Goal: Check status: Check status

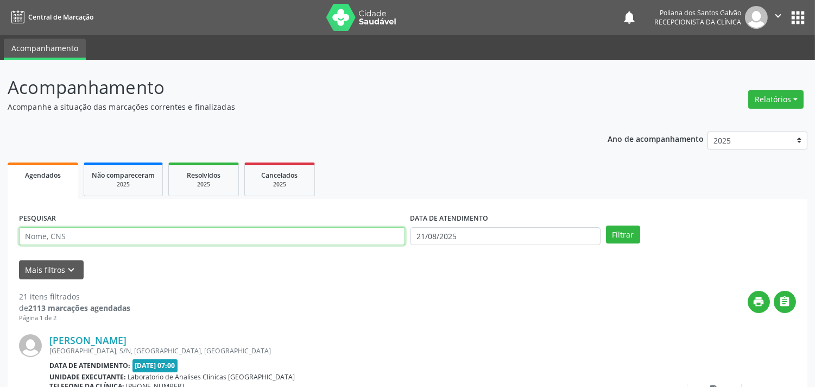
click at [164, 234] on input "text" at bounding box center [212, 236] width 386 height 18
type input "[PERSON_NAME]"
click at [606, 225] on button "Filtrar" at bounding box center [623, 234] width 34 height 18
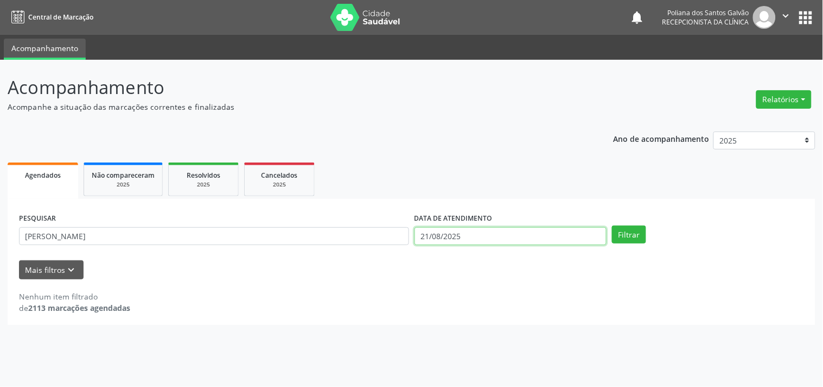
click at [508, 236] on input "21/08/2025" at bounding box center [511, 236] width 192 height 18
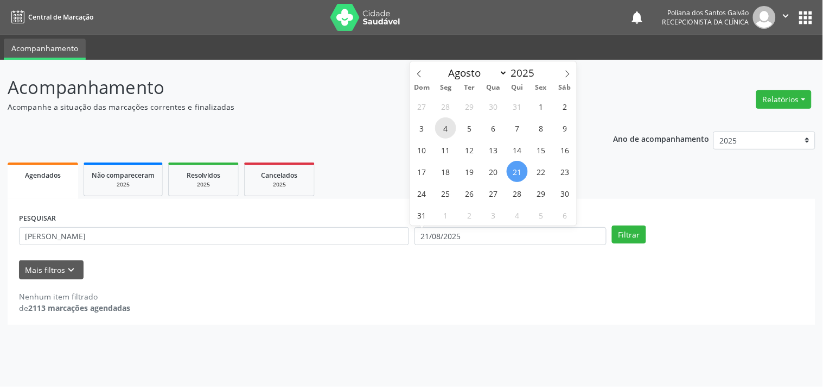
click at [448, 125] on span "4" at bounding box center [445, 127] width 21 height 21
type input "[DATE]"
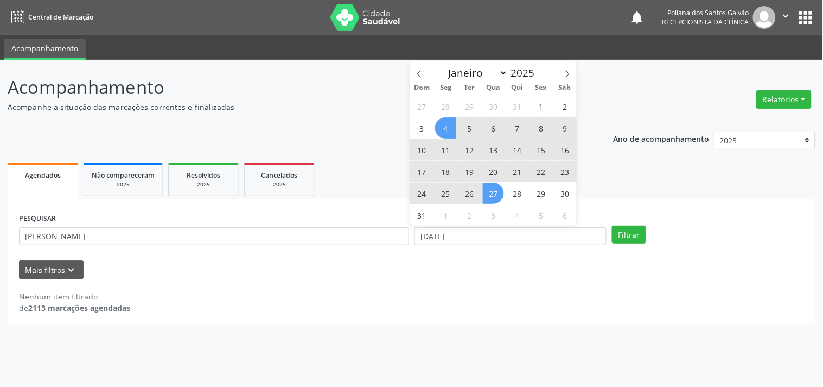
click at [503, 186] on div "27 28 29 30 31 1 2 3 4 5 6 7 8 9 10 11 12 13 14 15 16 17 18 19 20 21 22 23 24 2…" at bounding box center [493, 160] width 167 height 130
click at [497, 193] on span "27" at bounding box center [493, 192] width 21 height 21
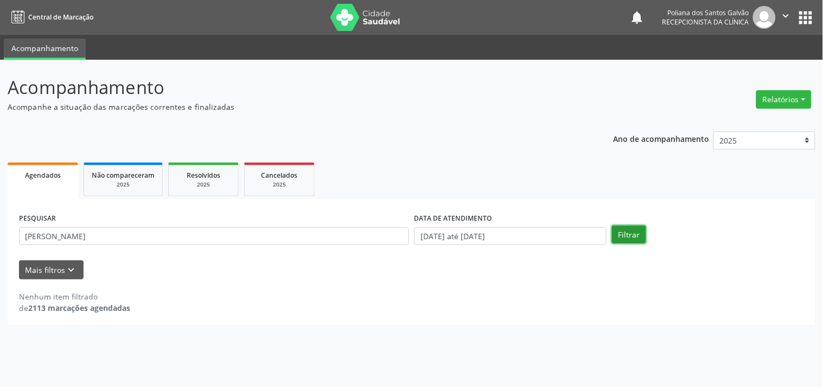
click at [617, 232] on button "Filtrar" at bounding box center [629, 234] width 34 height 18
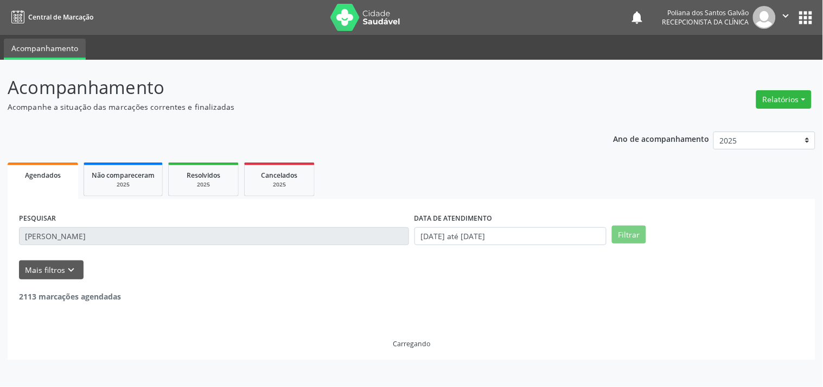
scroll to position [100, 0]
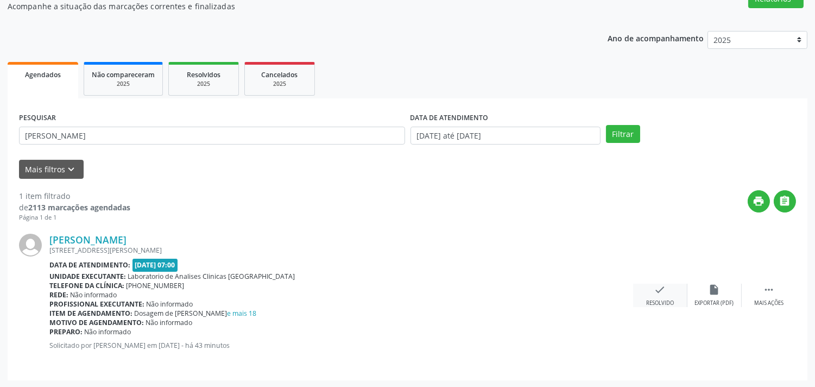
click at [662, 283] on icon "check" at bounding box center [660, 289] width 12 height 12
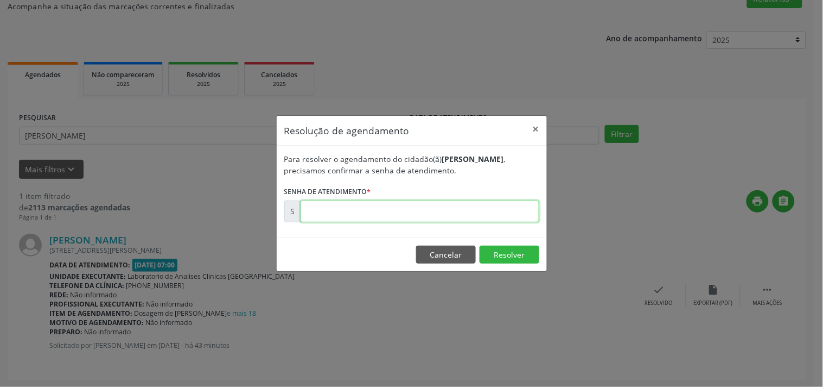
click at [504, 211] on input "text" at bounding box center [420, 211] width 239 height 22
type input "00172922"
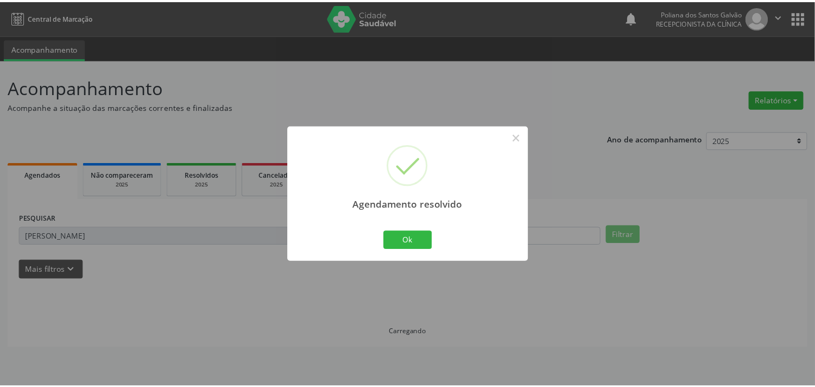
scroll to position [0, 0]
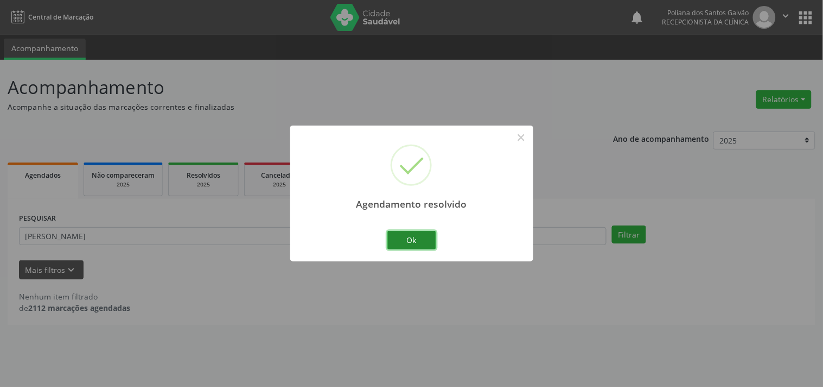
click at [402, 231] on button "Ok" at bounding box center [412, 240] width 49 height 18
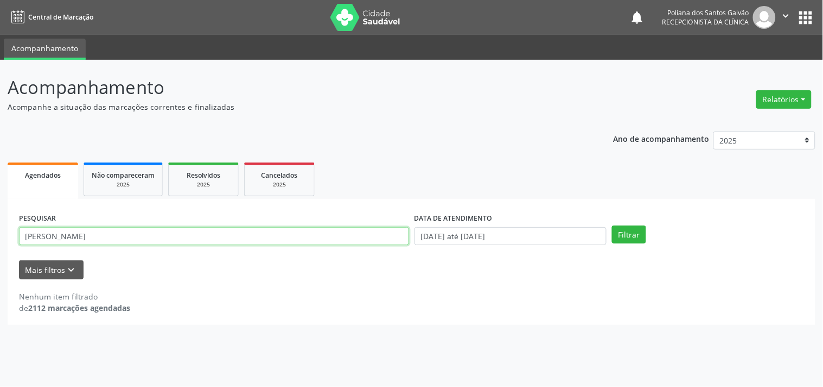
drag, startPoint x: 306, startPoint y: 240, endPoint x: 0, endPoint y: 87, distance: 342.3
click at [0, 97] on div "Acompanhamento Acompanhe a situação das marcações correntes e finalizadas Relat…" at bounding box center [411, 223] width 823 height 327
type input "WEL"
click at [612, 225] on button "Filtrar" at bounding box center [629, 234] width 34 height 18
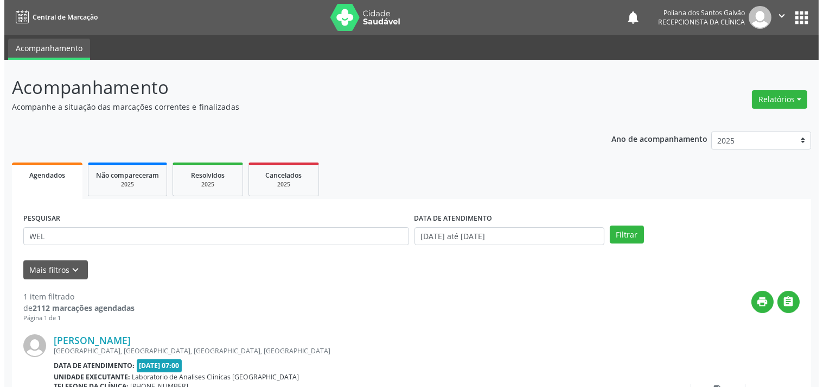
scroll to position [100, 0]
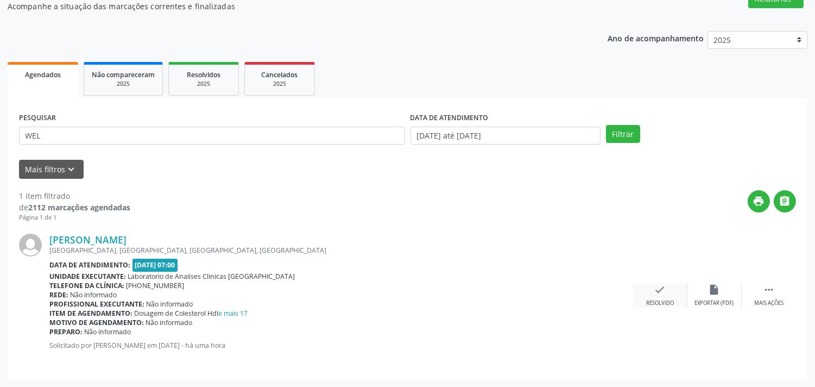
click at [667, 294] on div "check Resolvido" at bounding box center [660, 294] width 54 height 23
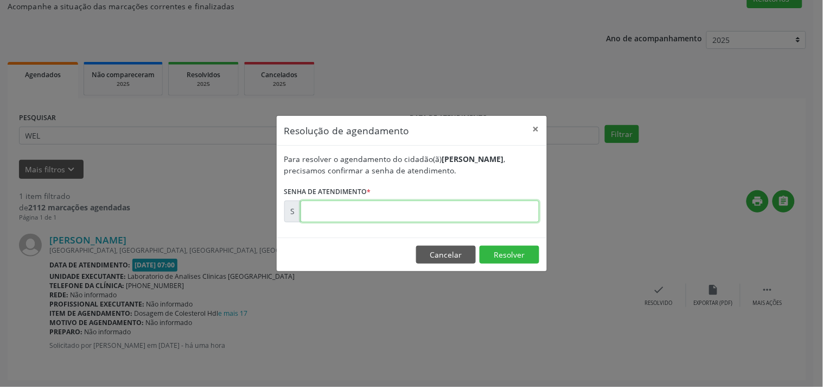
click at [514, 213] on input "text" at bounding box center [420, 211] width 239 height 22
type input "00172902"
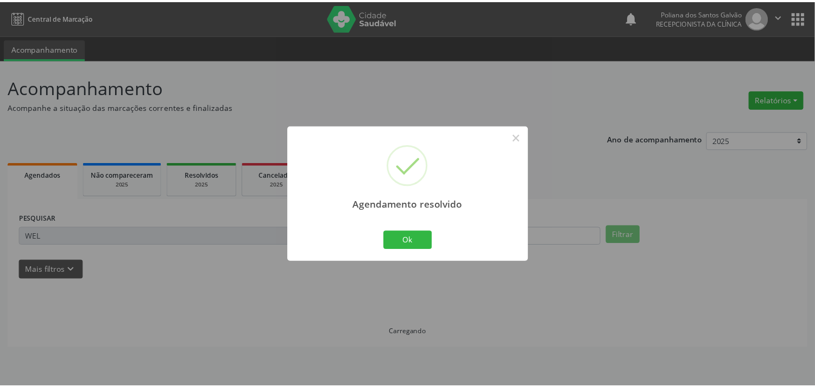
scroll to position [0, 0]
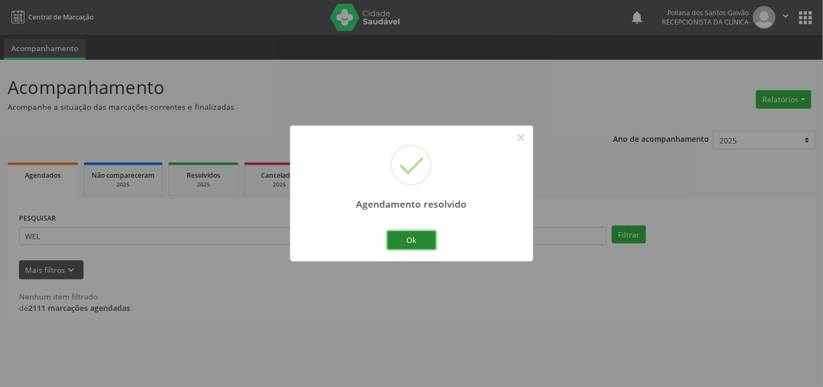
click at [427, 245] on button "Ok" at bounding box center [412, 240] width 49 height 18
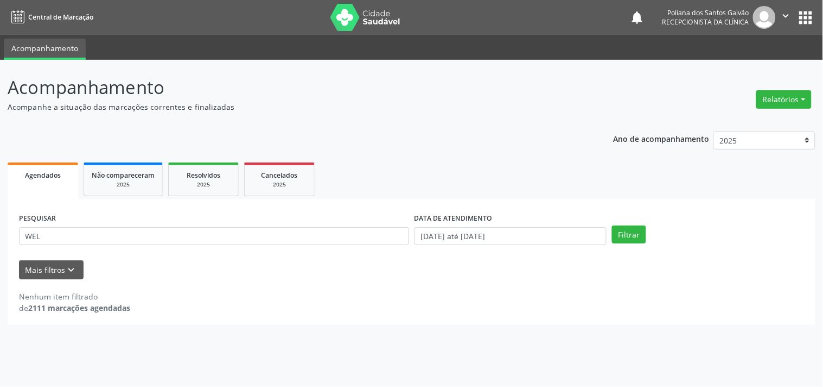
click at [482, 386] on html "Central de Marcação notifications Poliana dos Santos Galvão Recepcionista da cl…" at bounding box center [411, 193] width 823 height 387
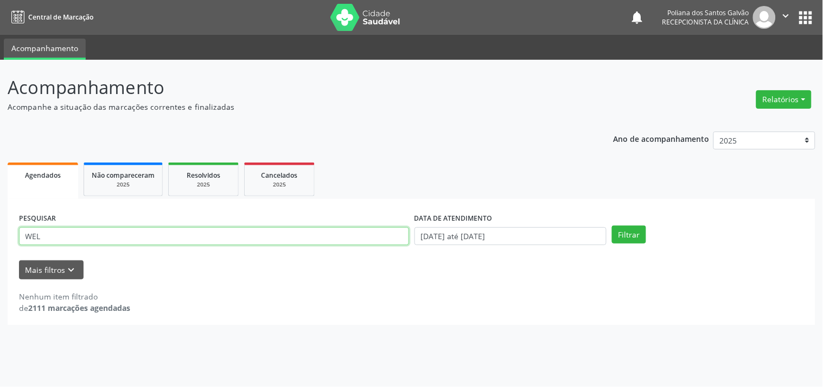
drag, startPoint x: 242, startPoint y: 236, endPoint x: 0, endPoint y: 4, distance: 335.2
click at [0, 20] on div "Central de Marcação notifications Poliana dos Santos Galvão Recepcionista da cl…" at bounding box center [411, 193] width 823 height 387
type input "LOUR"
click at [612, 225] on button "Filtrar" at bounding box center [629, 234] width 34 height 18
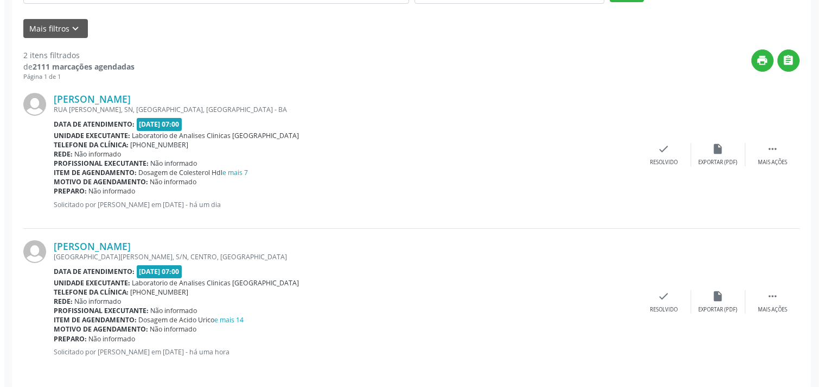
scroll to position [248, 0]
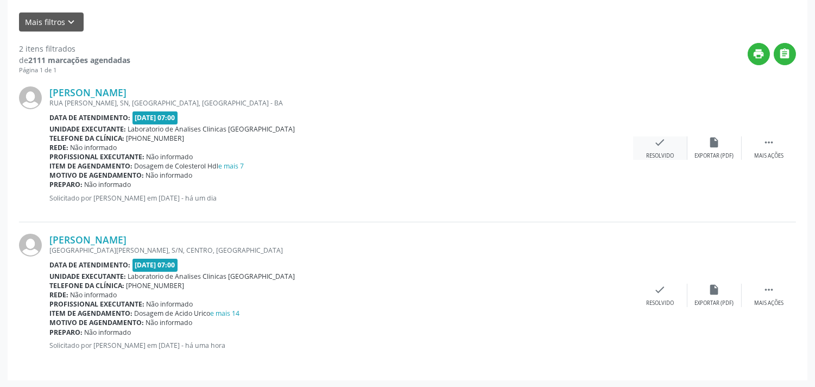
click at [677, 148] on div "check Resolvido" at bounding box center [660, 147] width 54 height 23
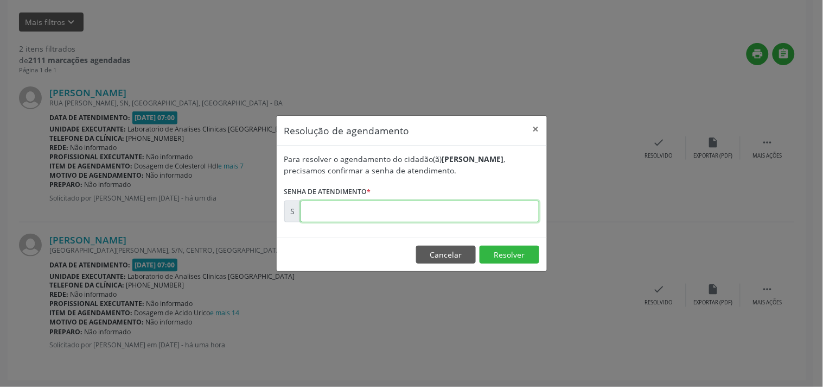
click at [486, 209] on input "text" at bounding box center [420, 211] width 239 height 22
type input "00172637"
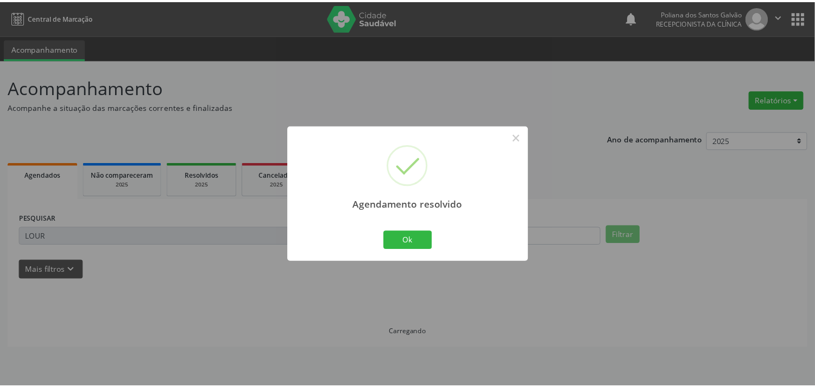
scroll to position [0, 0]
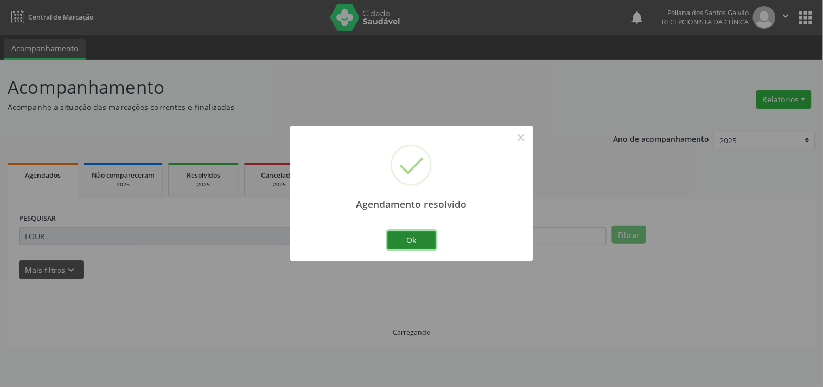
drag, startPoint x: 428, startPoint y: 236, endPoint x: 387, endPoint y: 244, distance: 41.5
click at [426, 238] on button "Ok" at bounding box center [412, 240] width 49 height 18
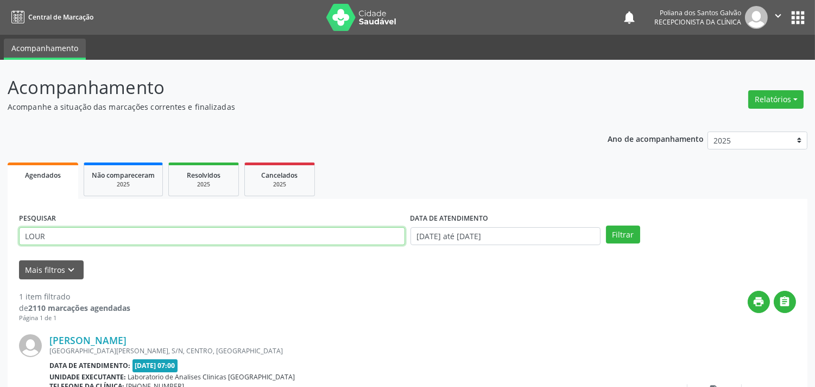
drag, startPoint x: 396, startPoint y: 237, endPoint x: 0, endPoint y: 126, distance: 411.6
click at [0, 134] on div "Acompanhamento Acompanhe a situação das marcações correntes e finalizadas Relat…" at bounding box center [407, 274] width 815 height 428
type input "LAURY"
click at [606, 225] on button "Filtrar" at bounding box center [623, 234] width 34 height 18
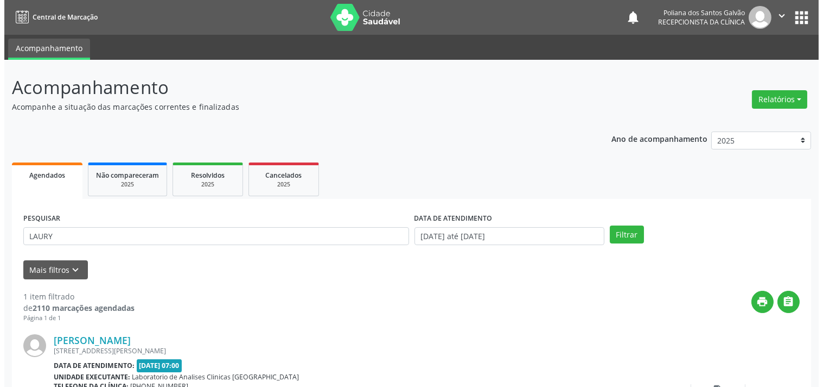
scroll to position [100, 0]
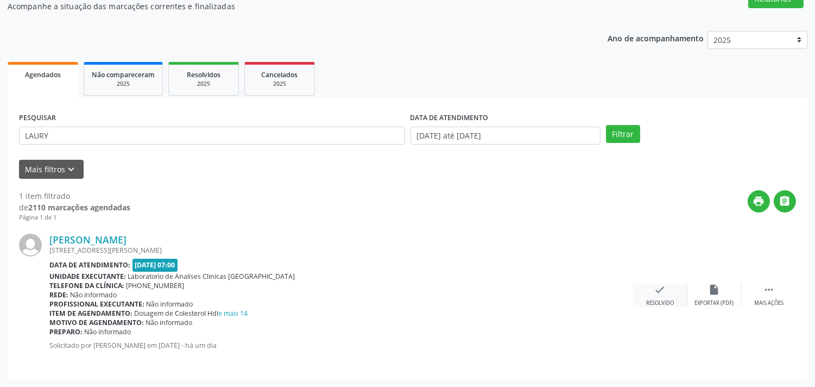
click at [659, 297] on div "check Resolvido" at bounding box center [660, 294] width 54 height 23
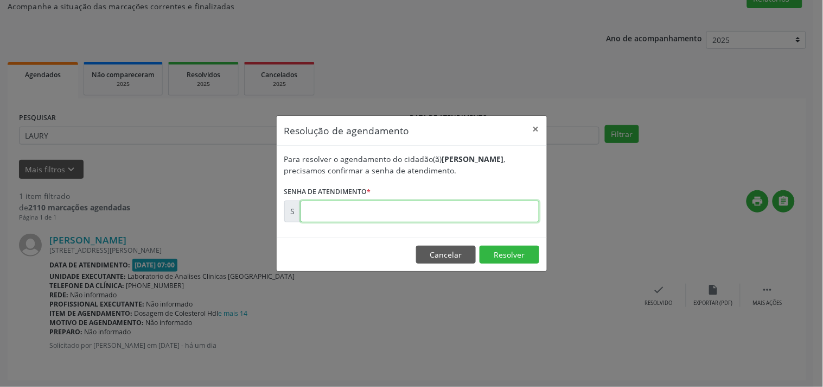
click at [472, 211] on input "text" at bounding box center [420, 211] width 239 height 22
type input "00172654"
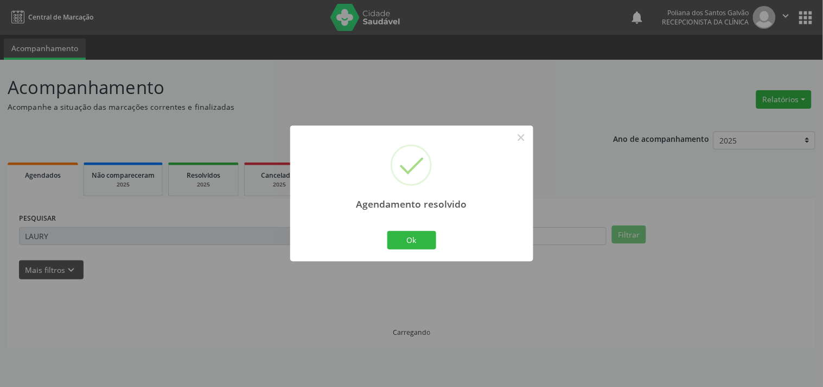
scroll to position [0, 0]
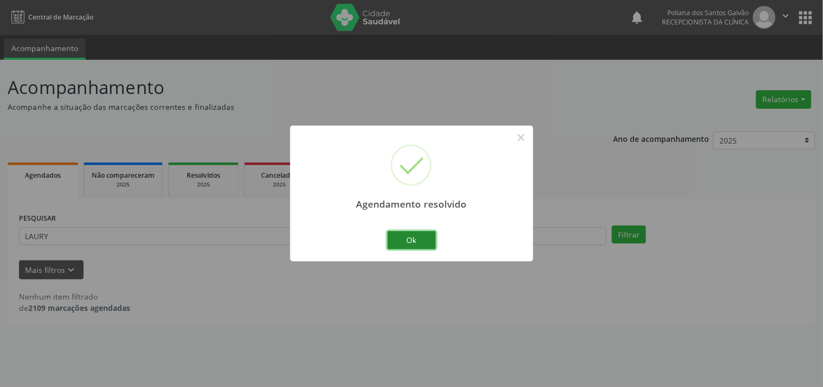
click at [424, 242] on button "Ok" at bounding box center [412, 240] width 49 height 18
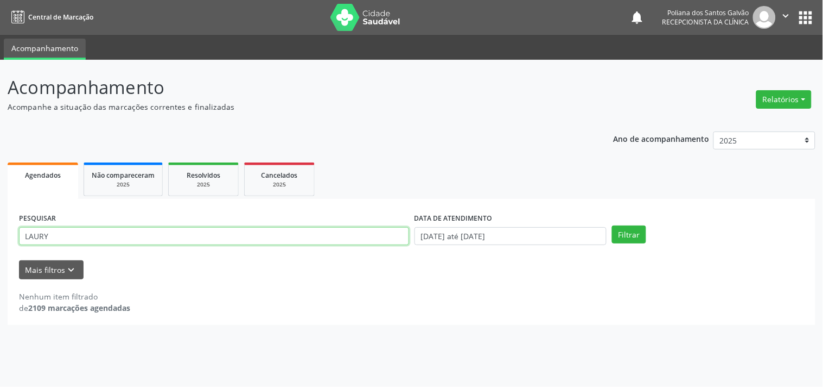
drag, startPoint x: 275, startPoint y: 241, endPoint x: 0, endPoint y: 68, distance: 324.9
click at [0, 106] on div "Acompanhamento Acompanhe a situação das marcações correntes e finalizadas Relat…" at bounding box center [411, 223] width 823 height 327
type input "LEIDI"
click at [612, 225] on button "Filtrar" at bounding box center [629, 234] width 34 height 18
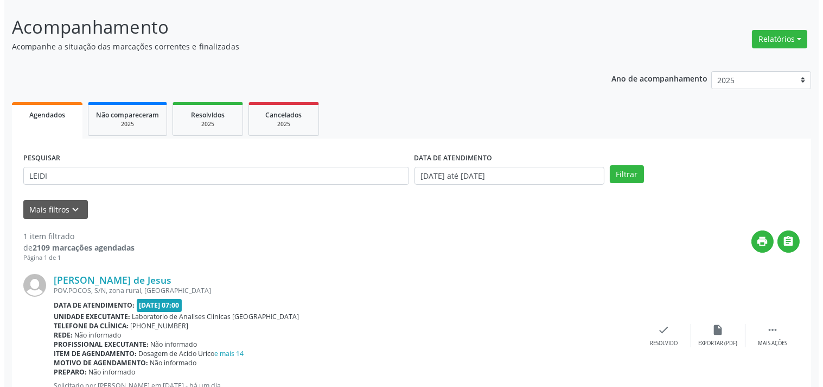
scroll to position [100, 0]
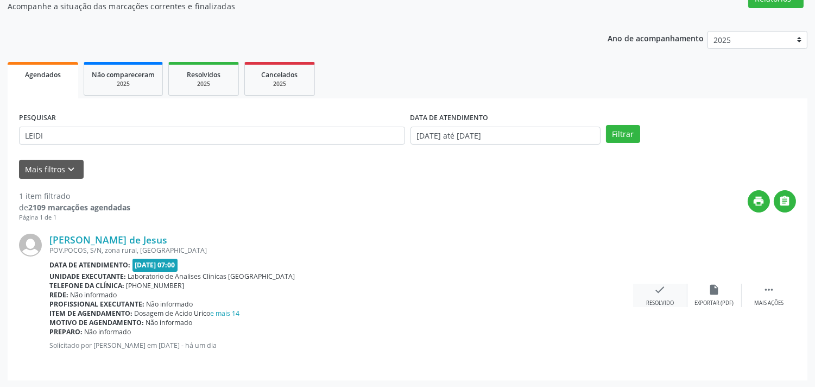
click at [658, 290] on icon "check" at bounding box center [660, 289] width 12 height 12
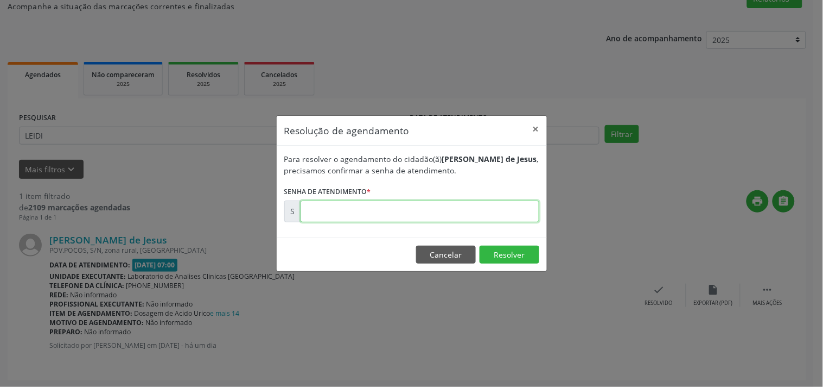
click at [503, 214] on input "text" at bounding box center [420, 211] width 239 height 22
type input "00172644"
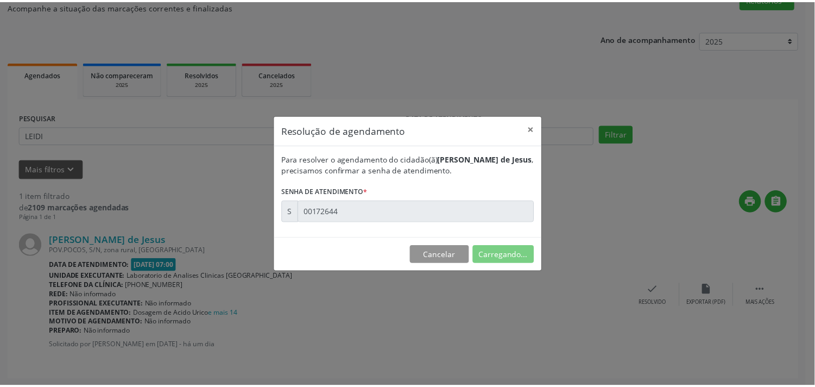
scroll to position [0, 0]
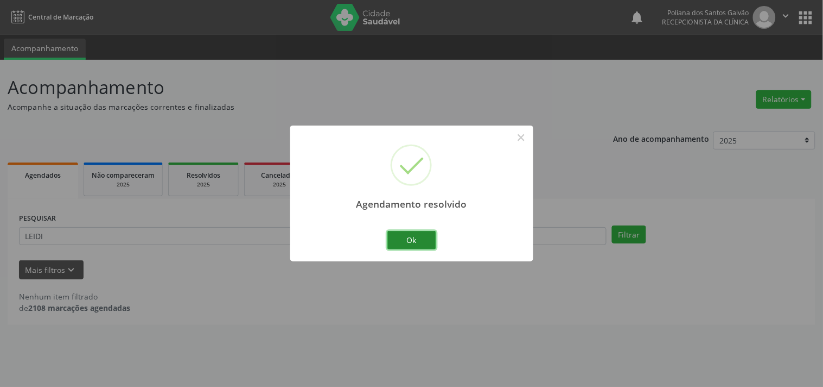
click at [411, 240] on button "Ok" at bounding box center [412, 240] width 49 height 18
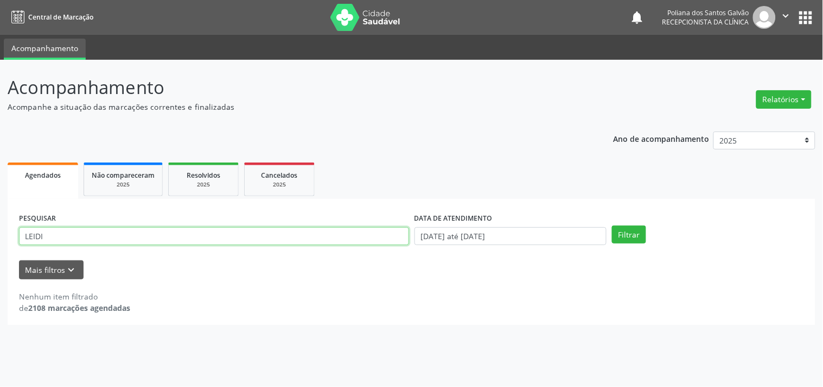
click at [0, 39] on div "Central de Marcação notifications Poliana dos Santos Galvão Recepcionista da cl…" at bounding box center [411, 193] width 823 height 387
type input "LAIS"
click at [612, 225] on button "Filtrar" at bounding box center [629, 234] width 34 height 18
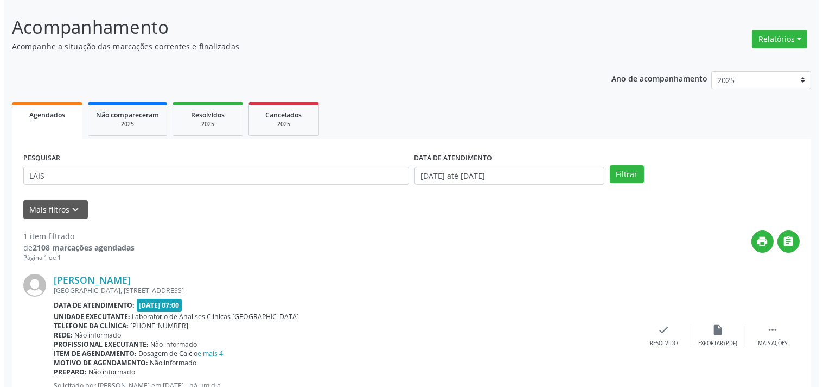
scroll to position [100, 0]
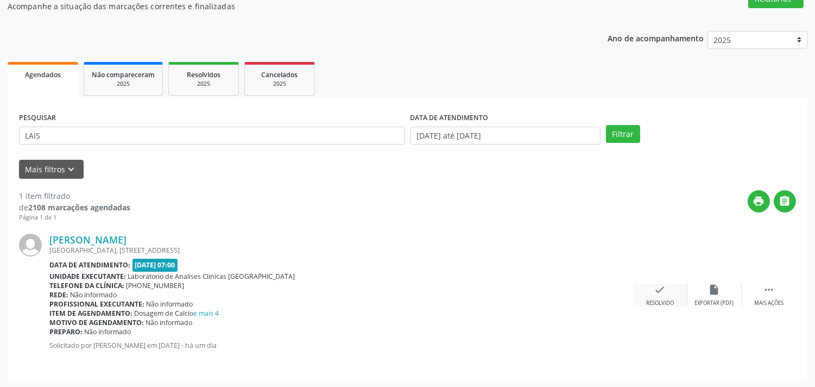
click at [668, 291] on div "check Resolvido" at bounding box center [660, 294] width 54 height 23
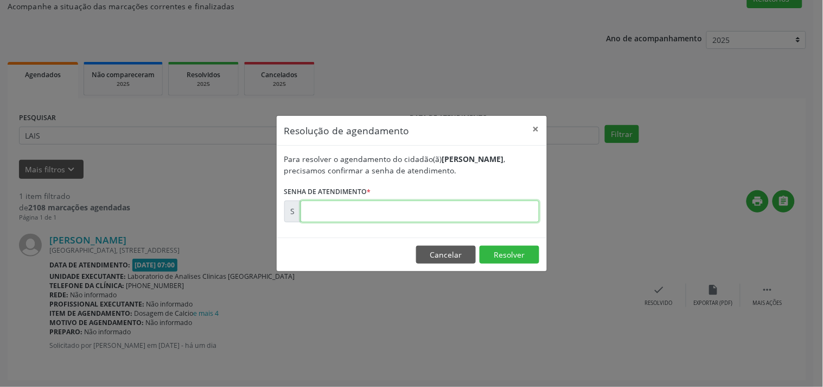
click at [478, 204] on input "text" at bounding box center [420, 211] width 239 height 22
type input "00172635"
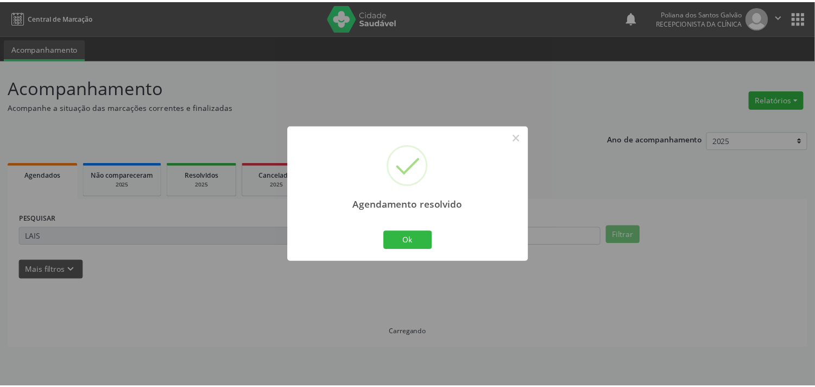
scroll to position [0, 0]
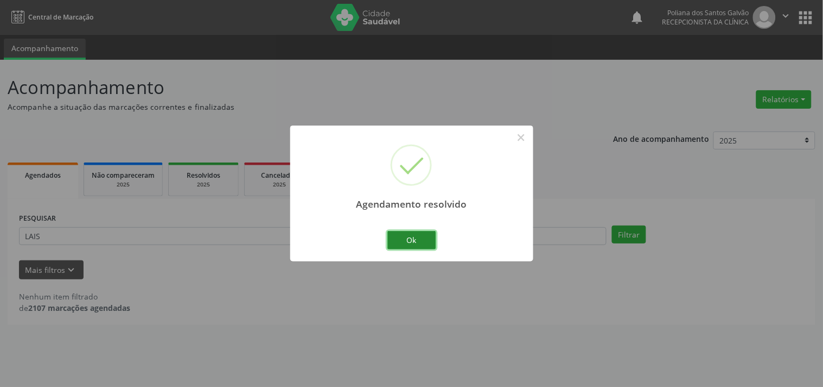
click at [421, 236] on button "Ok" at bounding box center [412, 240] width 49 height 18
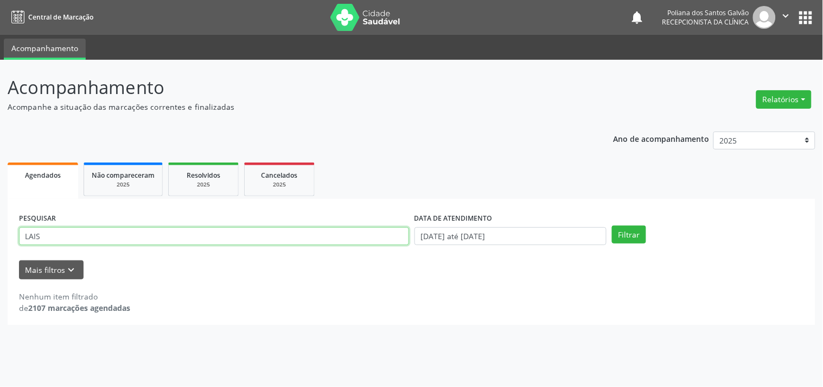
drag, startPoint x: 337, startPoint y: 243, endPoint x: 0, endPoint y: 11, distance: 408.7
click at [0, 29] on div "Central de Marcação notifications Poliana dos Santos Galvão Recepcionista da cl…" at bounding box center [411, 193] width 823 height 387
type input "YAS"
click at [612, 225] on button "Filtrar" at bounding box center [629, 234] width 34 height 18
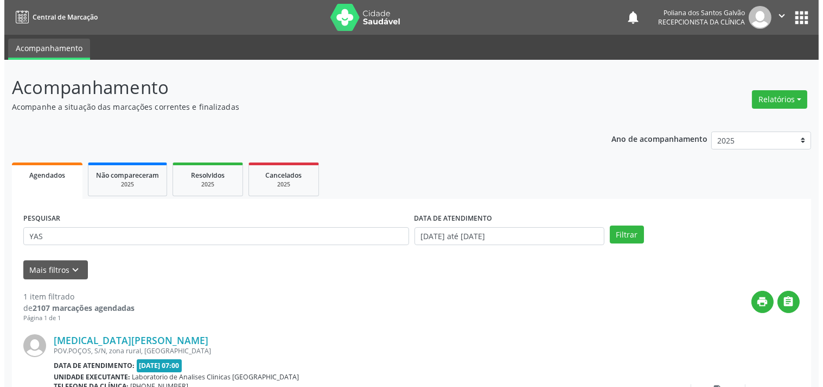
scroll to position [100, 0]
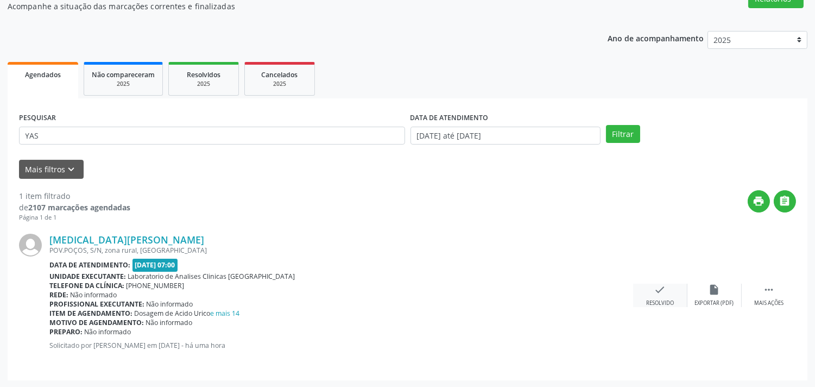
click at [666, 290] on div "check Resolvido" at bounding box center [660, 294] width 54 height 23
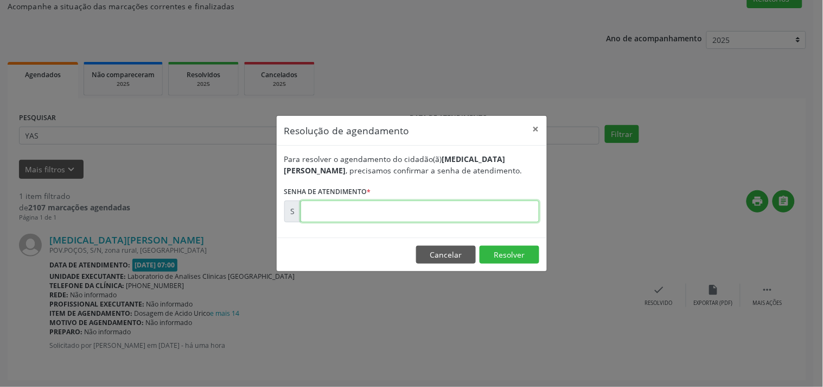
click at [508, 211] on input "text" at bounding box center [420, 211] width 239 height 22
type input "00172858"
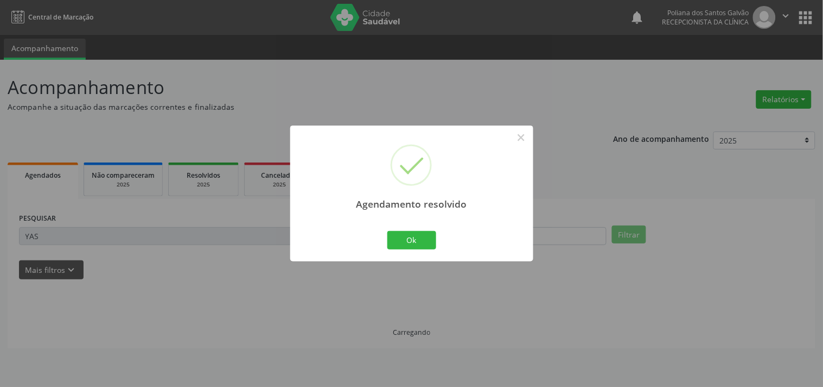
scroll to position [0, 0]
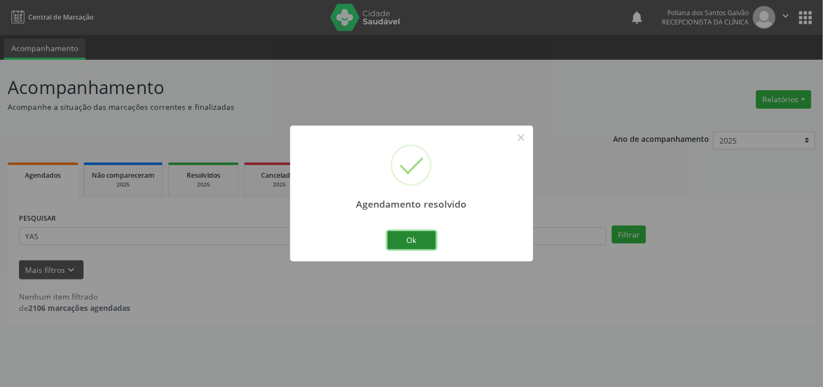
click at [415, 233] on button "Ok" at bounding box center [412, 240] width 49 height 18
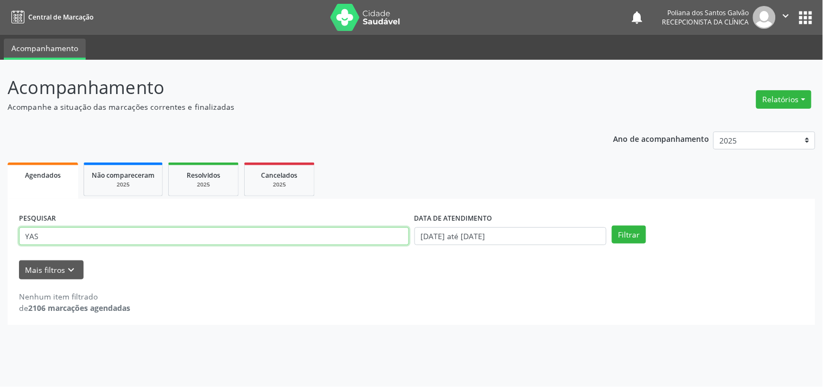
drag, startPoint x: 197, startPoint y: 232, endPoint x: 0, endPoint y: -32, distance: 329.4
click at [0, 0] on html "Central de Marcação notifications Poliana dos Santos Galvão Recepcionista da cl…" at bounding box center [411, 193] width 823 height 387
type input "[PERSON_NAME]"
click at [612, 225] on button "Filtrar" at bounding box center [629, 234] width 34 height 18
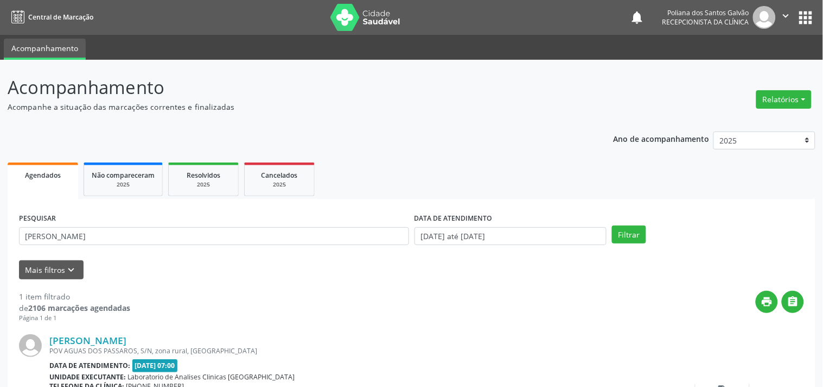
scroll to position [100, 0]
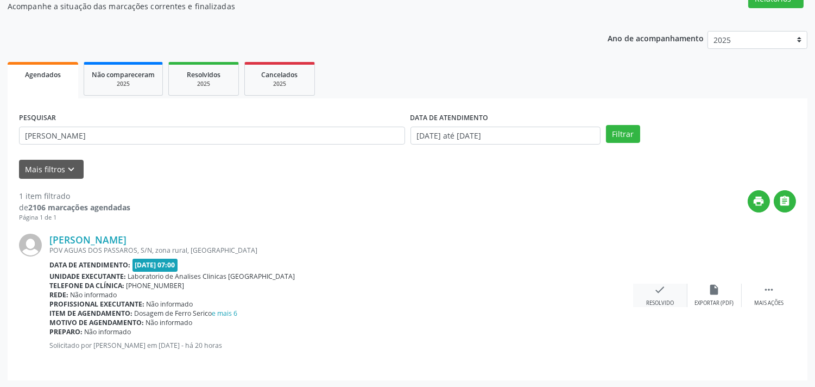
click at [663, 296] on div "check Resolvido" at bounding box center [660, 294] width 54 height 23
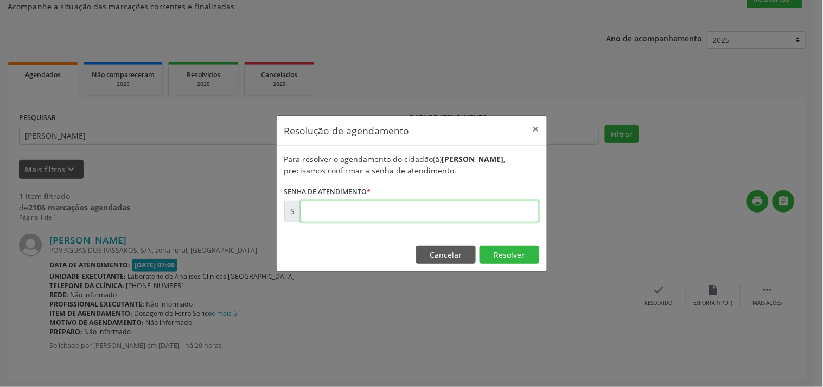
click at [464, 210] on input "text" at bounding box center [420, 211] width 239 height 22
type input "00172818"
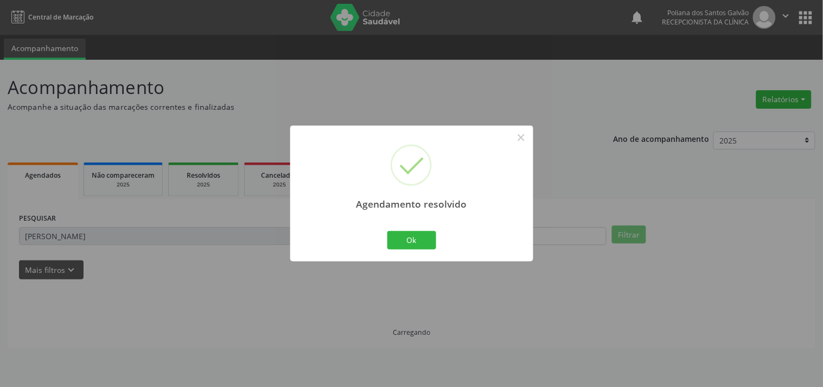
scroll to position [0, 0]
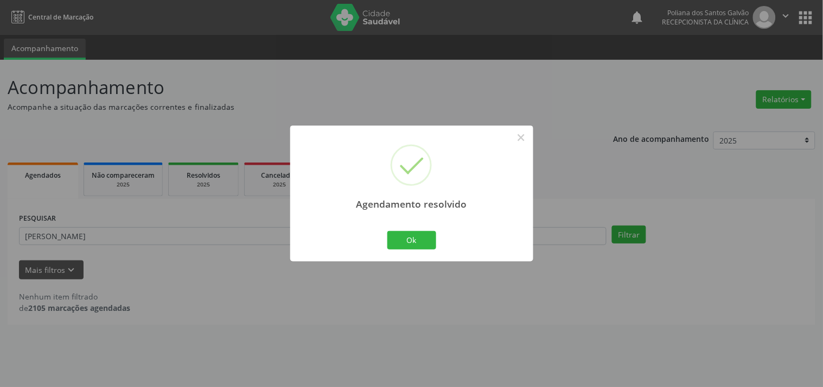
click at [426, 250] on div "Ok Cancel" at bounding box center [412, 240] width 54 height 23
click at [424, 236] on button "Ok" at bounding box center [412, 240] width 49 height 18
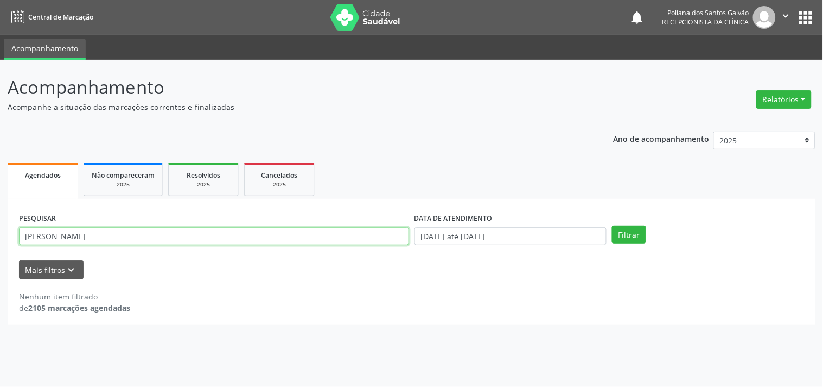
drag, startPoint x: 370, startPoint y: 237, endPoint x: 0, endPoint y: -18, distance: 449.3
click at [0, 0] on html "Central de Marcação notifications Poliana dos Santos Galvão Recepcionista da cl…" at bounding box center [411, 193] width 823 height 387
type input "ALESSA"
click at [612, 225] on button "Filtrar" at bounding box center [629, 234] width 34 height 18
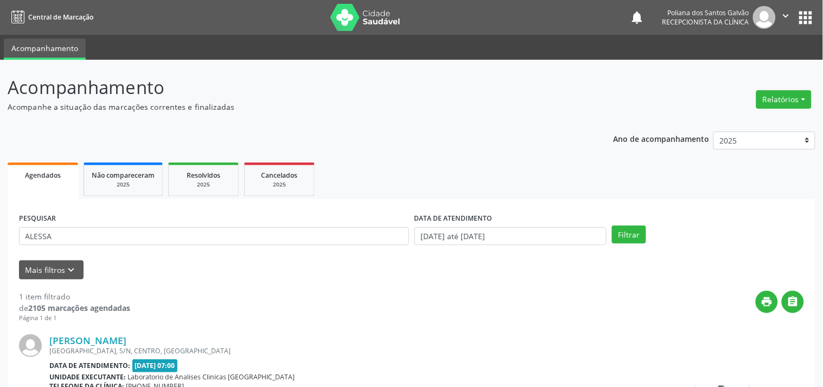
scroll to position [100, 0]
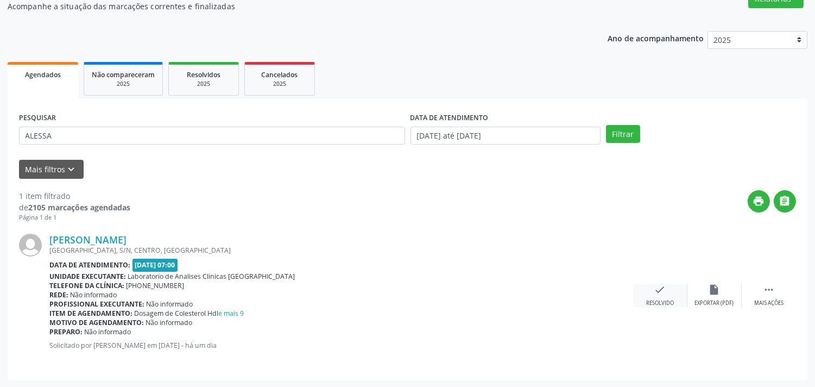
click at [661, 288] on icon "check" at bounding box center [660, 289] width 12 height 12
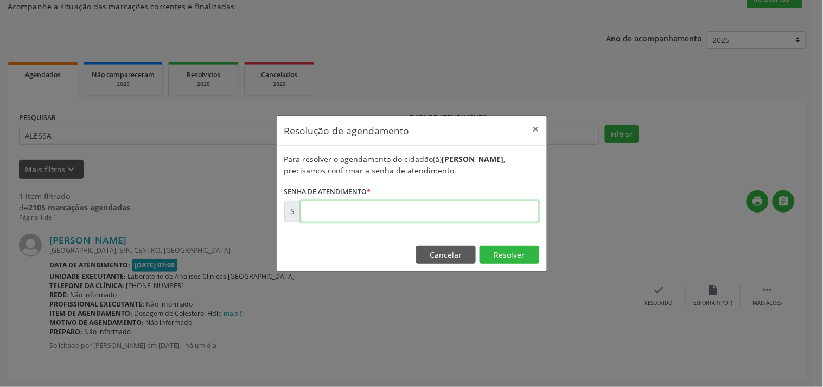
drag, startPoint x: 504, startPoint y: 210, endPoint x: 508, endPoint y: 206, distance: 5.8
click at [508, 206] on input "text" at bounding box center [420, 211] width 239 height 22
type input "00172653"
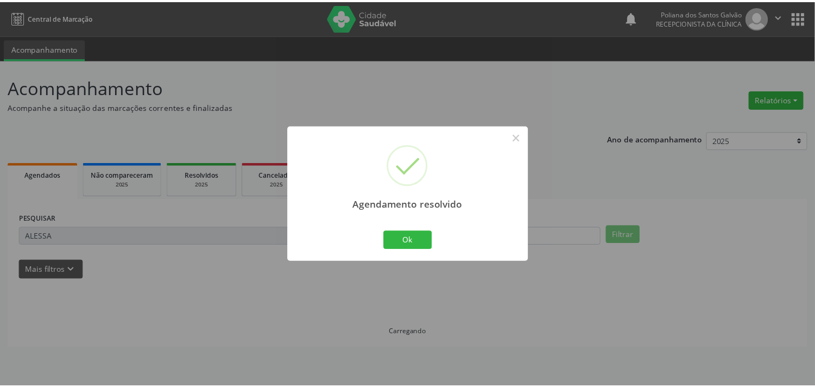
scroll to position [0, 0]
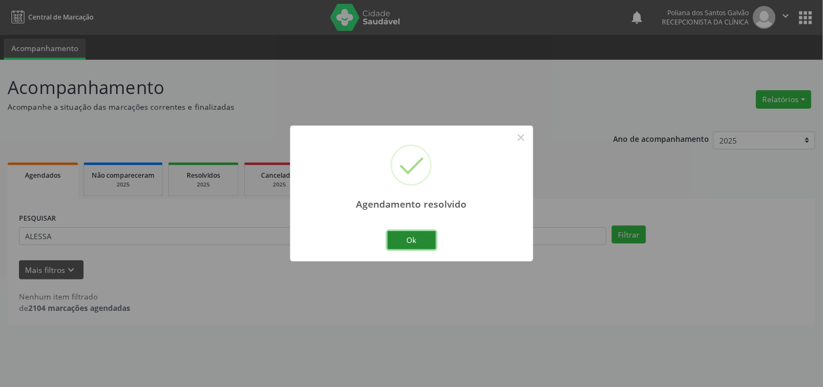
click at [397, 248] on button "Ok" at bounding box center [412, 240] width 49 height 18
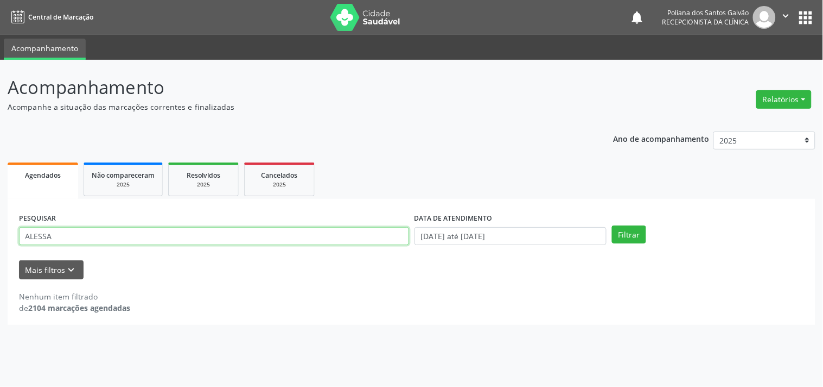
drag, startPoint x: 364, startPoint y: 238, endPoint x: 0, endPoint y: 39, distance: 414.7
click at [0, 47] on div "Central de Marcação notifications Poliana dos Santos Galvão Recepcionista da cl…" at bounding box center [411, 193] width 823 height 387
type input "SILENE"
click at [612, 225] on button "Filtrar" at bounding box center [629, 234] width 34 height 18
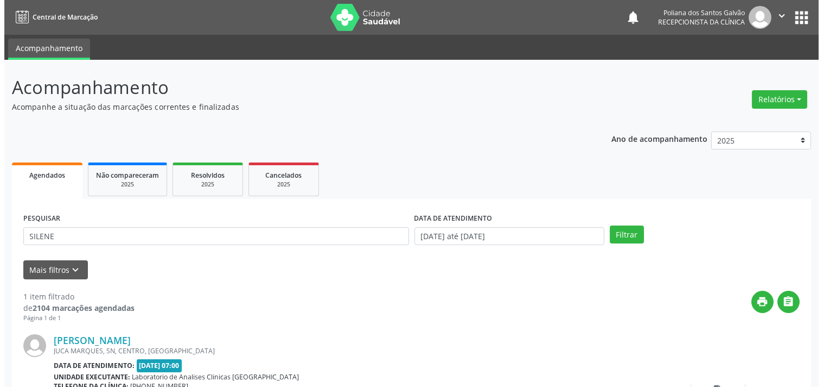
scroll to position [100, 0]
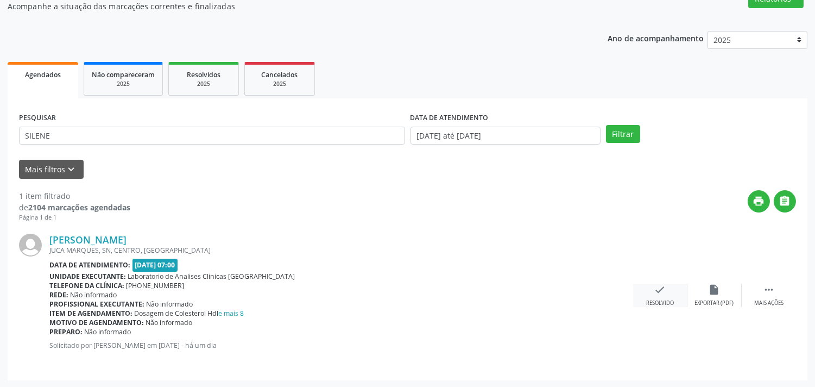
click at [658, 295] on div "check Resolvido" at bounding box center [660, 294] width 54 height 23
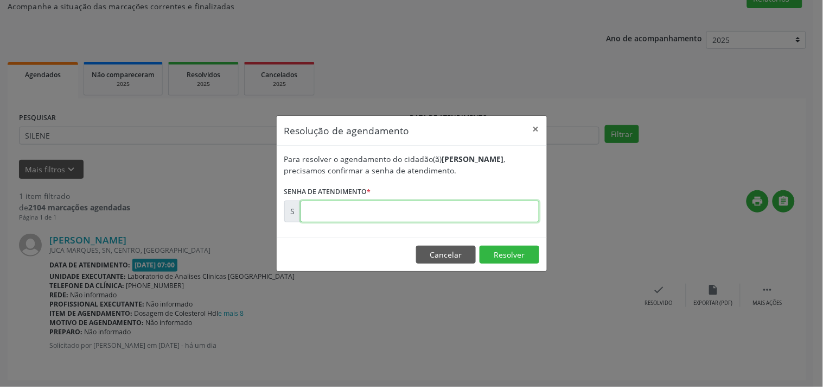
click at [498, 208] on input "text" at bounding box center [420, 211] width 239 height 22
type input "00172649"
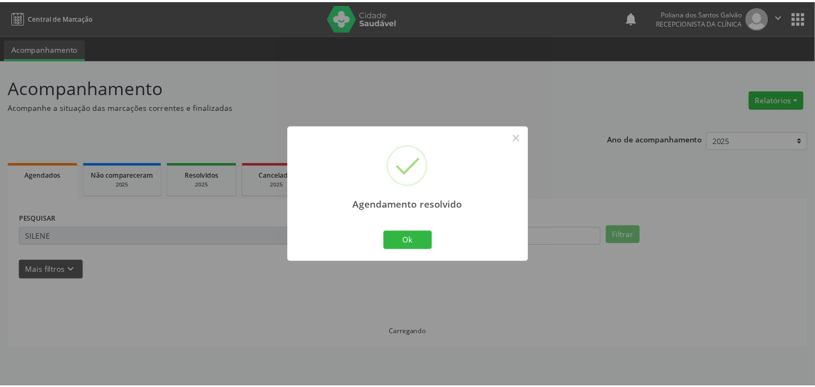
scroll to position [0, 0]
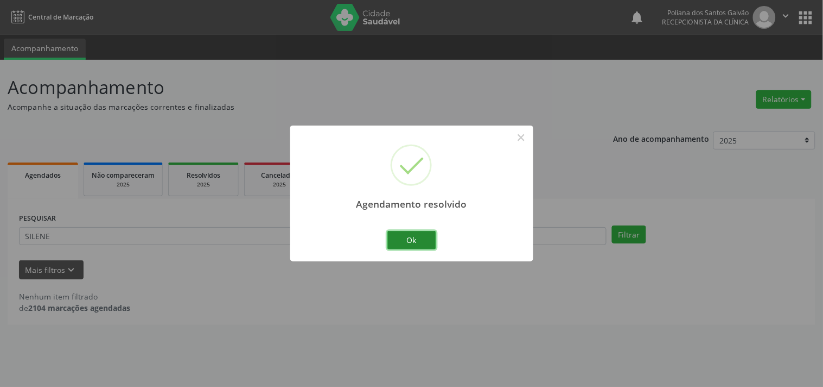
click at [427, 246] on button "Ok" at bounding box center [412, 240] width 49 height 18
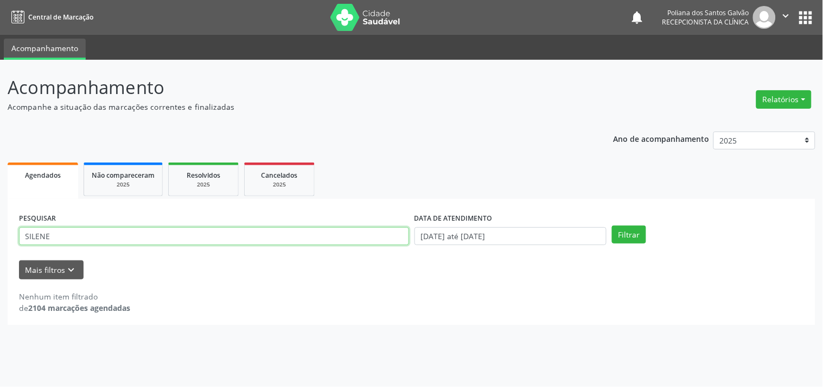
drag, startPoint x: 93, startPoint y: 197, endPoint x: 0, endPoint y: 99, distance: 134.4
click at [0, 99] on div "Acompanhamento Acompanhe a situação das marcações correntes e finalizadas Relat…" at bounding box center [411, 223] width 823 height 327
click at [612, 225] on button "Filtrar" at bounding box center [629, 234] width 34 height 18
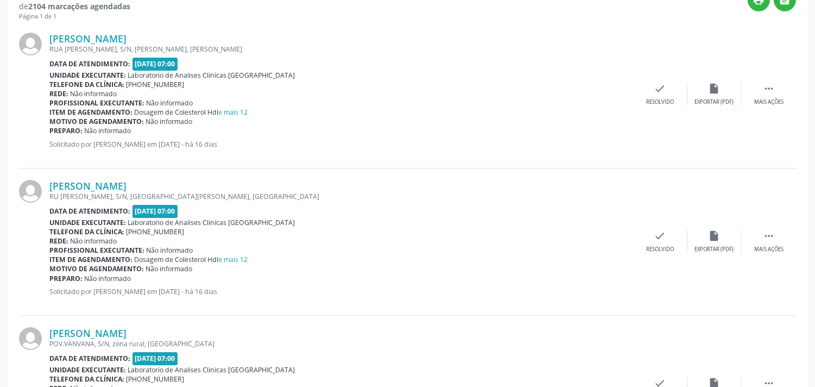
scroll to position [60, 0]
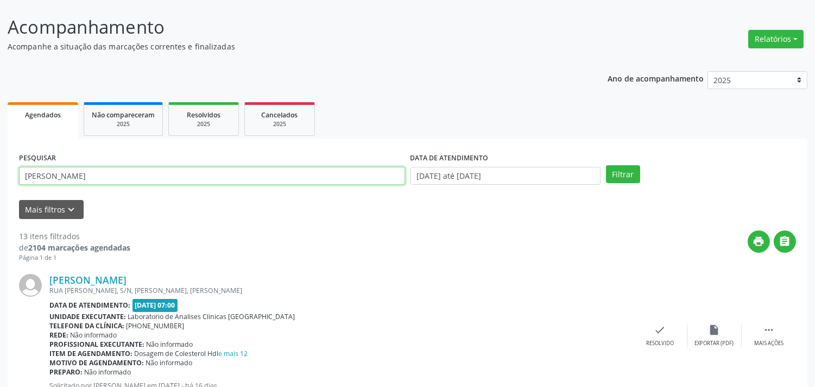
click at [211, 179] on input "[PERSON_NAME]" at bounding box center [212, 176] width 386 height 18
type input "[PERSON_NAME]"
click at [606, 165] on button "Filtrar" at bounding box center [623, 174] width 34 height 18
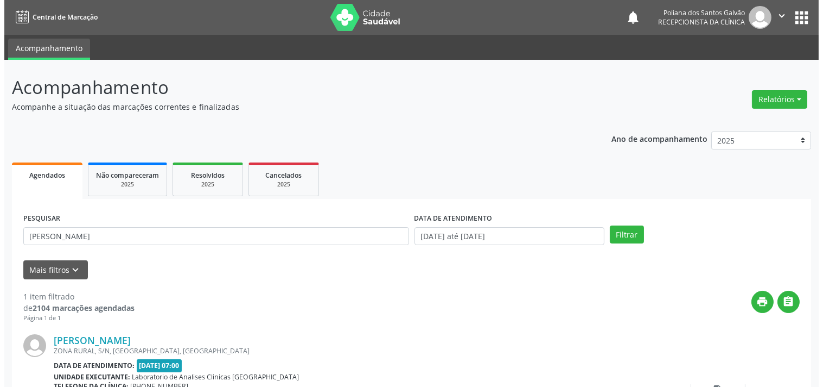
scroll to position [100, 0]
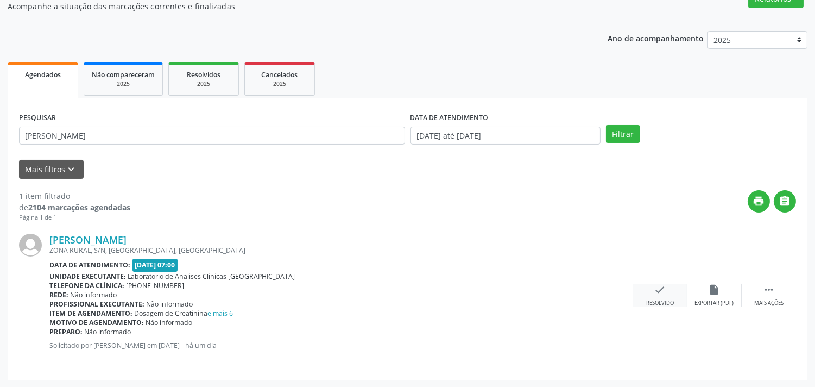
click at [659, 294] on icon "check" at bounding box center [660, 289] width 12 height 12
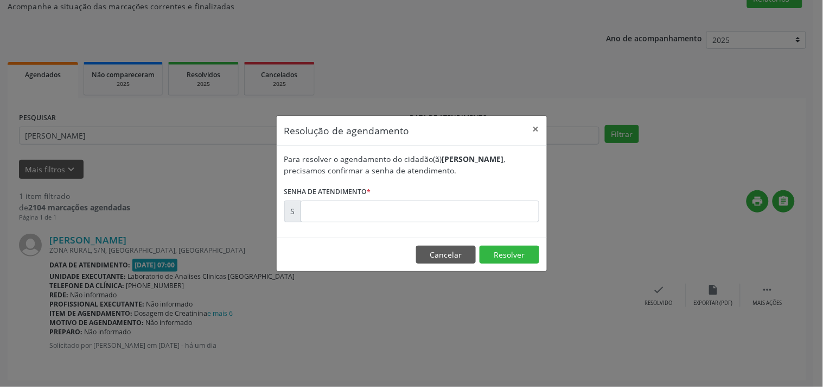
click at [509, 221] on div "Para resolver o agendamento do cidadão(ã) [PERSON_NAME] , precisamos confirmar …" at bounding box center [412, 191] width 270 height 92
click at [504, 209] on input "text" at bounding box center [420, 211] width 239 height 22
type input "00172658"
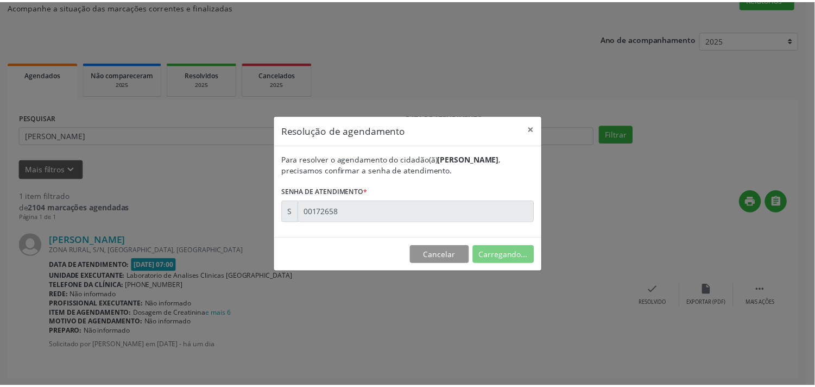
scroll to position [0, 0]
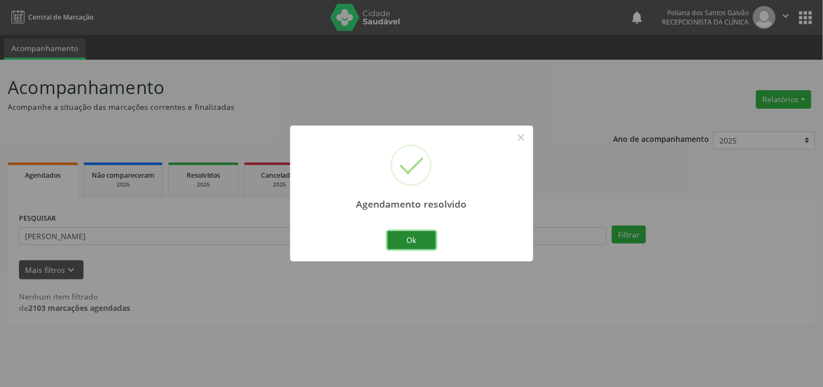
click at [409, 236] on button "Ok" at bounding box center [412, 240] width 49 height 18
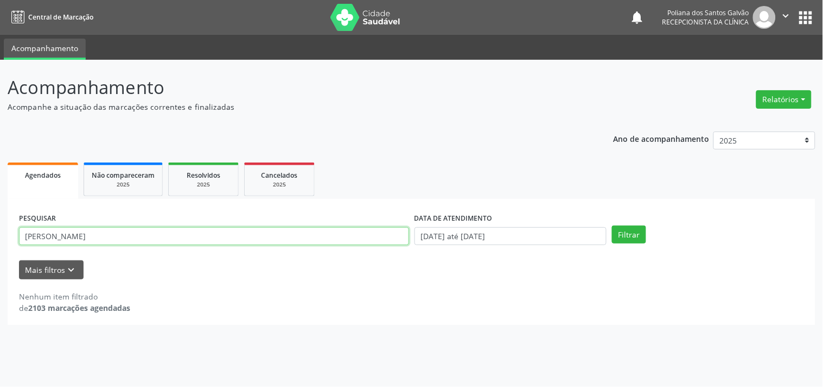
drag, startPoint x: 103, startPoint y: 236, endPoint x: 0, endPoint y: 136, distance: 144.0
click at [0, 138] on div "Acompanhamento Acompanhe a situação das marcações correntes e finalizadas Relat…" at bounding box center [411, 223] width 823 height 327
click at [229, 232] on input "text" at bounding box center [214, 236] width 390 height 18
type input "[PERSON_NAME]"
click at [612, 225] on button "Filtrar" at bounding box center [629, 234] width 34 height 18
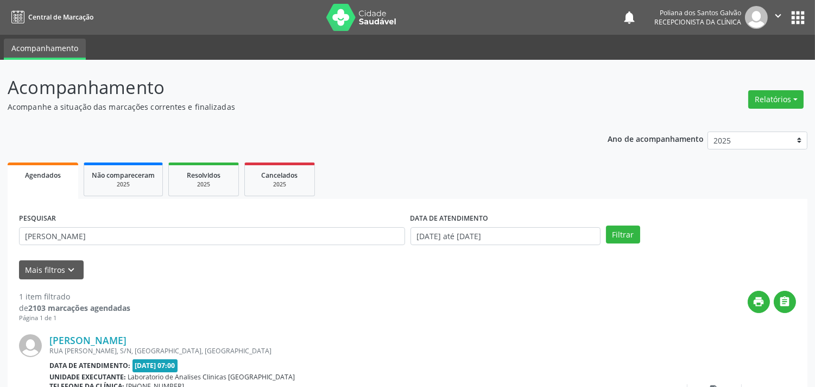
scroll to position [100, 0]
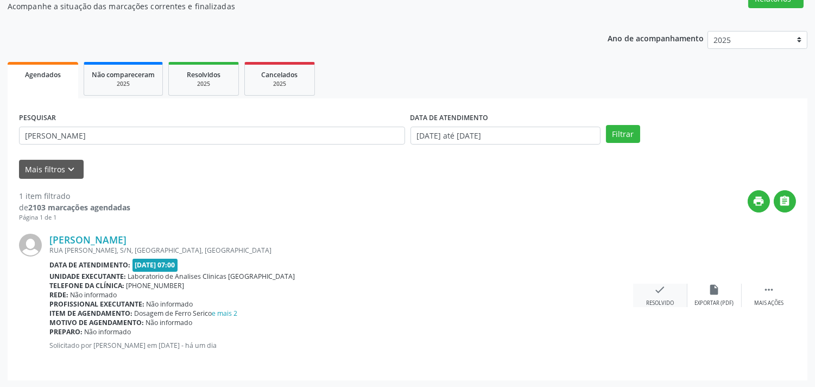
click at [655, 296] on div "check Resolvido" at bounding box center [660, 294] width 54 height 23
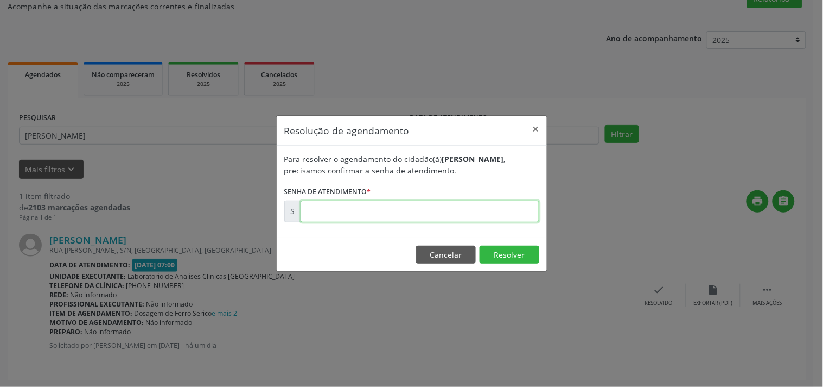
click at [508, 219] on input "text" at bounding box center [420, 211] width 239 height 22
type input "00000000"
click at [449, 262] on button "Cancelar" at bounding box center [446, 254] width 60 height 18
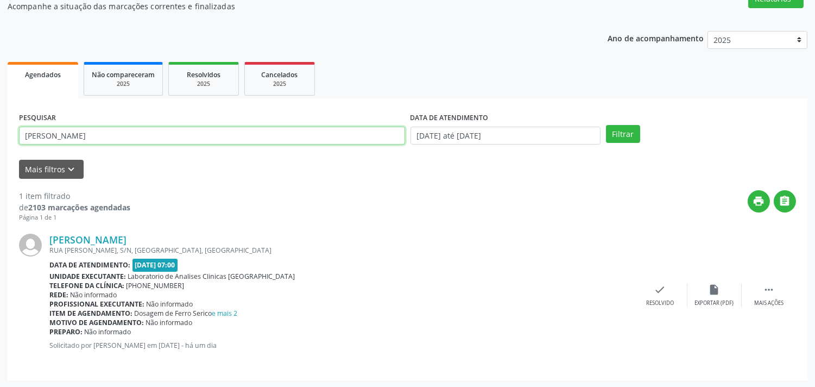
drag, startPoint x: 306, startPoint y: 140, endPoint x: 0, endPoint y: -14, distance: 342.3
click at [0, 0] on html "Central de Marcação notifications Poliana dos Santos Galvão Recepcionista da cl…" at bounding box center [407, 93] width 815 height 387
type input "nicol"
click at [606, 125] on button "Filtrar" at bounding box center [623, 134] width 34 height 18
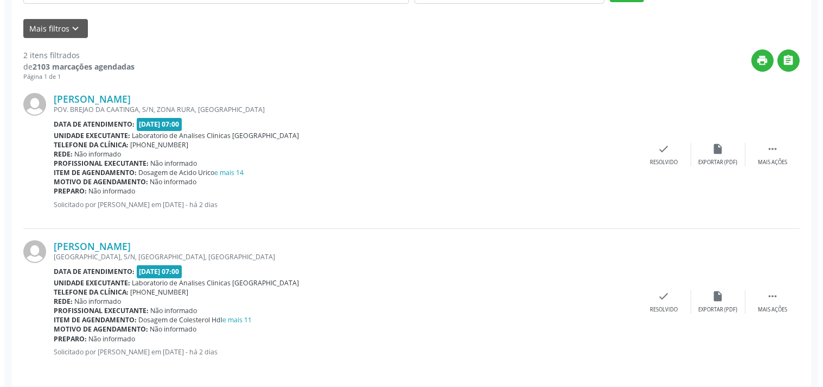
scroll to position [248, 0]
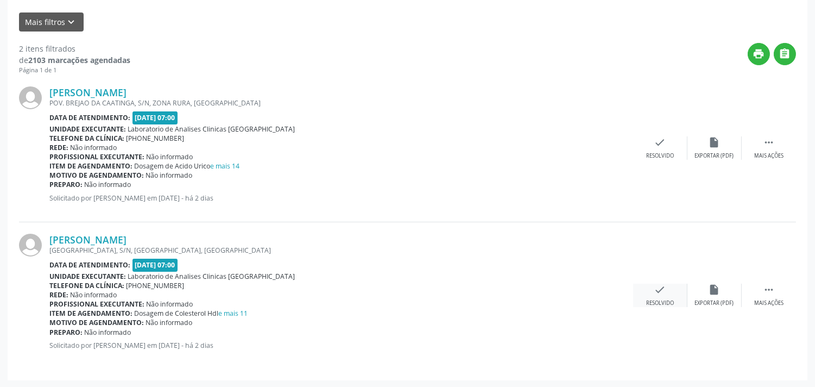
click at [657, 291] on icon "check" at bounding box center [660, 289] width 12 height 12
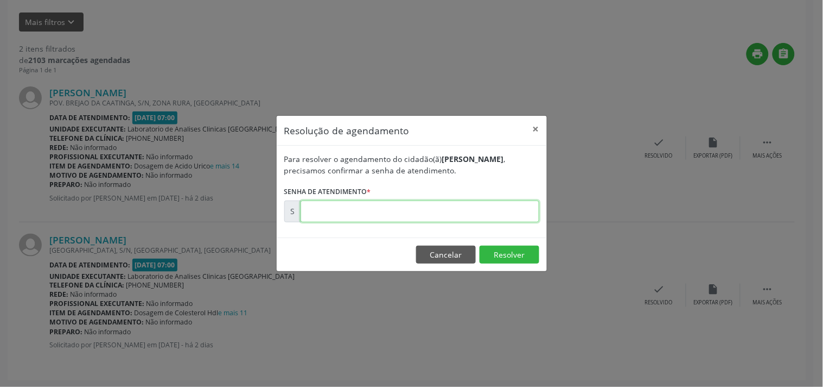
click at [513, 213] on input "text" at bounding box center [420, 211] width 239 height 22
type input "00172497"
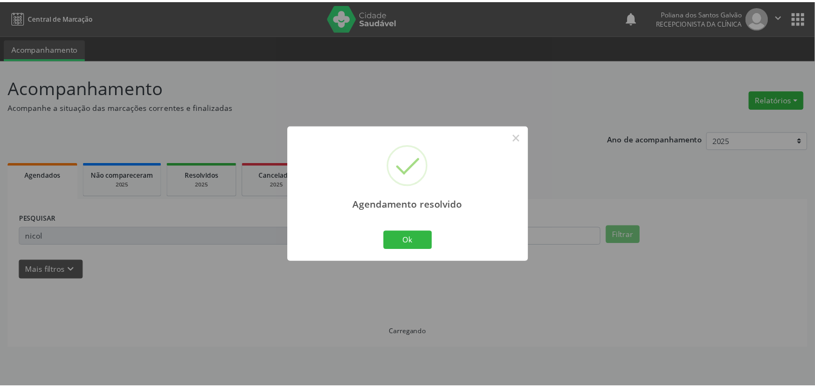
scroll to position [0, 0]
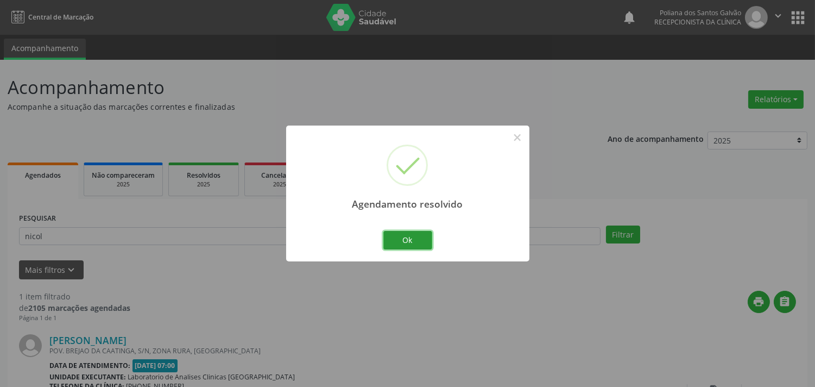
click at [416, 240] on button "Ok" at bounding box center [407, 240] width 49 height 18
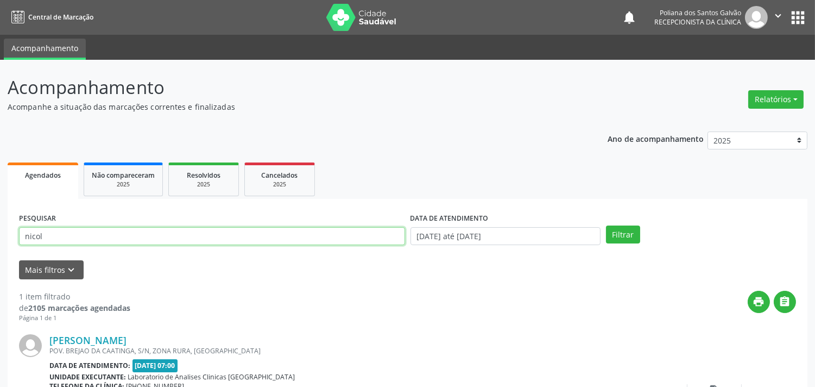
drag, startPoint x: 302, startPoint y: 228, endPoint x: 0, endPoint y: 39, distance: 356.4
click at [0, 39] on div "Central de Marcação notifications Poliana dos Santos Galvão Recepcionista da cl…" at bounding box center [407, 193] width 815 height 387
type input "mariany"
click at [606, 225] on button "Filtrar" at bounding box center [623, 234] width 34 height 18
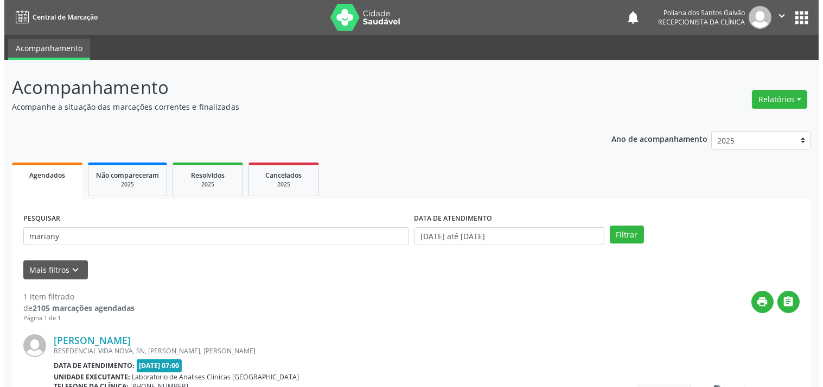
scroll to position [100, 0]
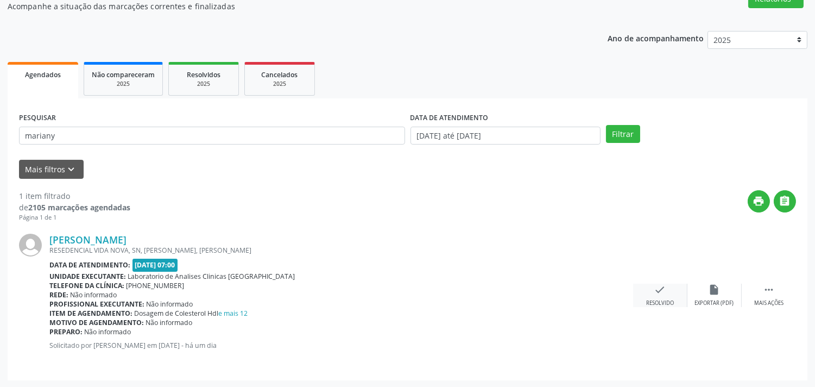
click at [655, 293] on icon "check" at bounding box center [660, 289] width 12 height 12
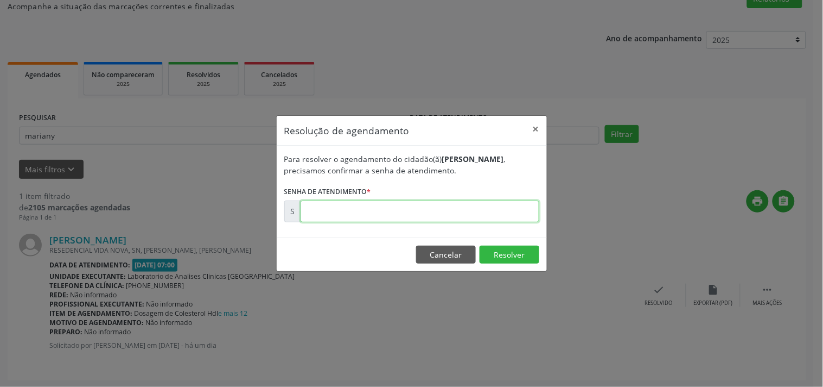
click at [492, 210] on input "text" at bounding box center [420, 211] width 239 height 22
type input "00172647"
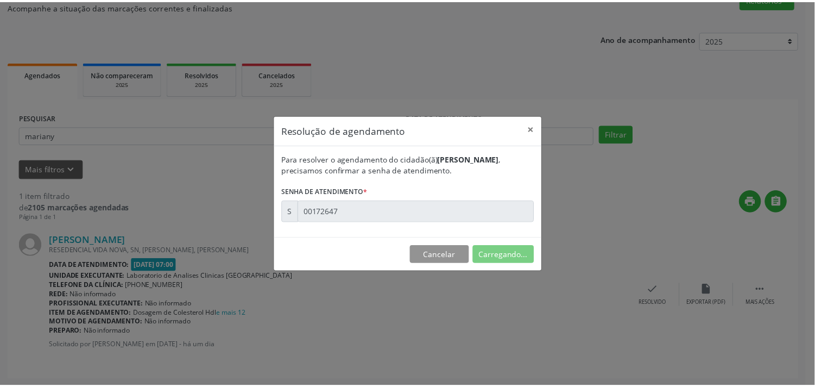
scroll to position [0, 0]
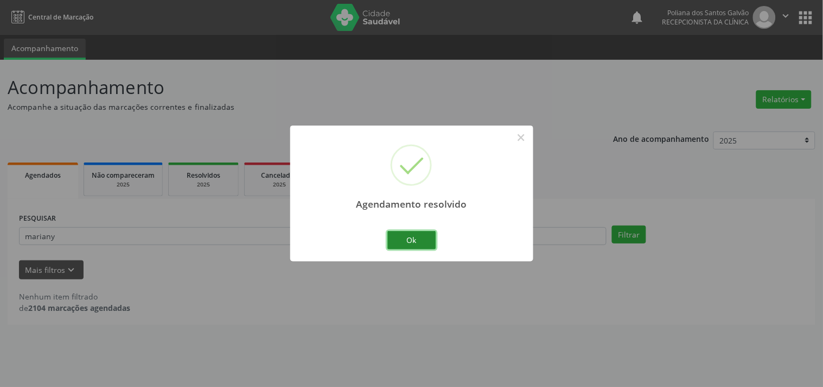
click at [402, 235] on button "Ok" at bounding box center [412, 240] width 49 height 18
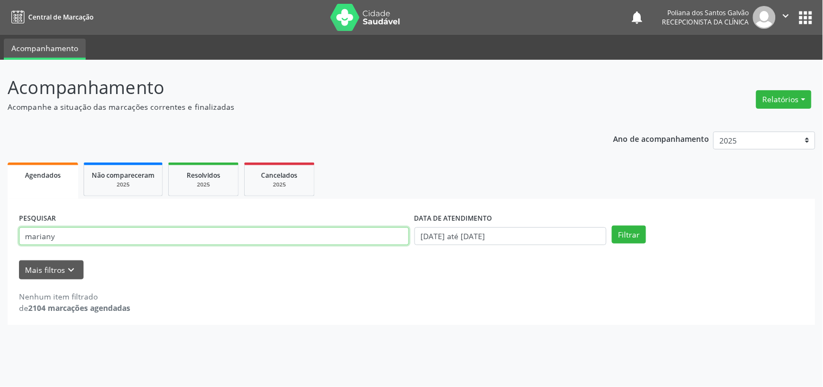
click at [0, 0] on html "Central de Marcação notifications Poliana dos Santos Galvão Recepcionista da cl…" at bounding box center [411, 193] width 823 height 387
type input "terez"
click at [612, 225] on button "Filtrar" at bounding box center [629, 234] width 34 height 18
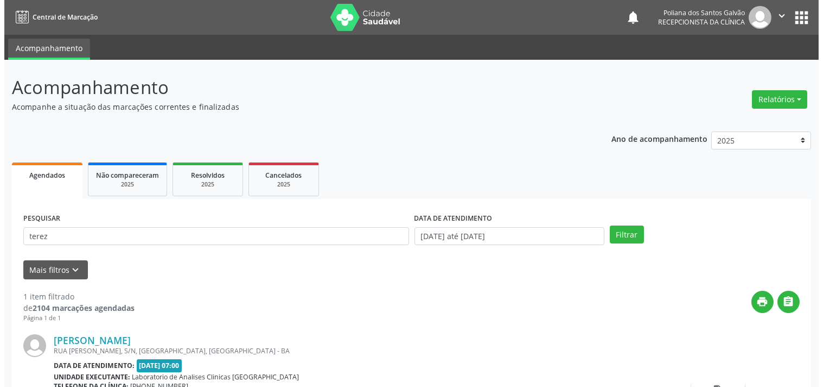
scroll to position [100, 0]
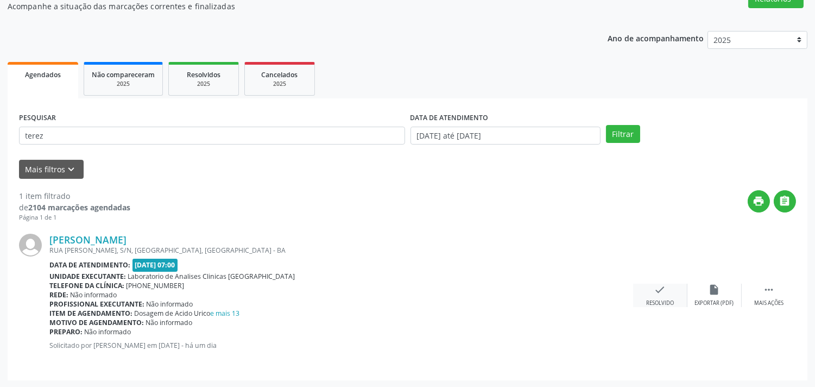
click at [658, 294] on icon "check" at bounding box center [660, 289] width 12 height 12
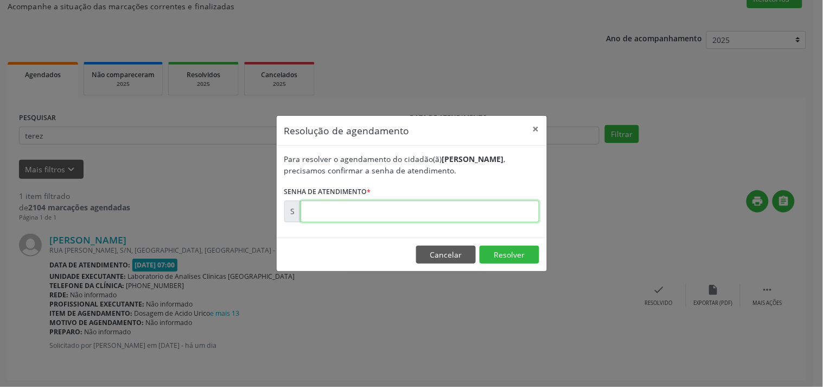
click at [509, 210] on input "text" at bounding box center [420, 211] width 239 height 22
type input "00172650"
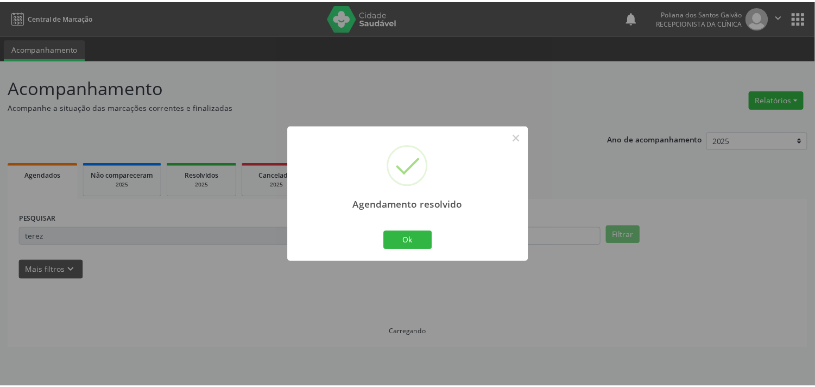
scroll to position [0, 0]
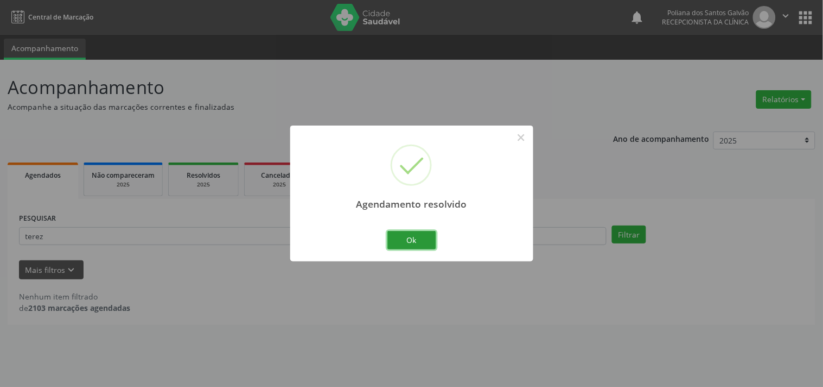
drag, startPoint x: 426, startPoint y: 240, endPoint x: 411, endPoint y: 240, distance: 14.7
click at [422, 240] on button "Ok" at bounding box center [412, 240] width 49 height 18
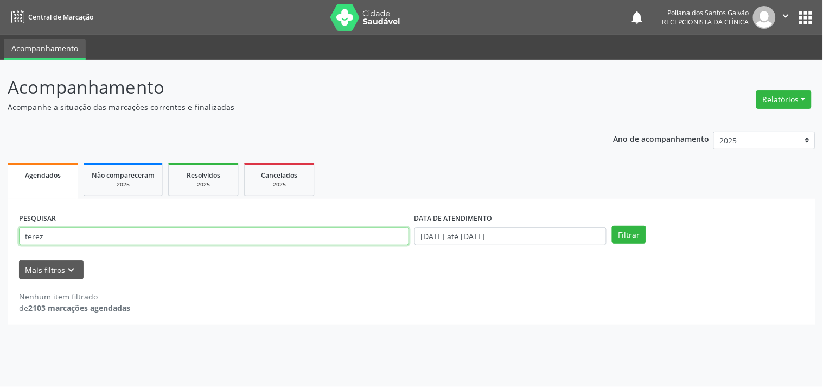
drag, startPoint x: 353, startPoint y: 236, endPoint x: 0, endPoint y: 147, distance: 364.3
click at [0, 153] on div "Acompanhamento Acompanhe a situação das marcações correntes e finalizadas Relat…" at bounding box center [411, 223] width 823 height 327
type input "valdeci"
click at [612, 225] on button "Filtrar" at bounding box center [629, 234] width 34 height 18
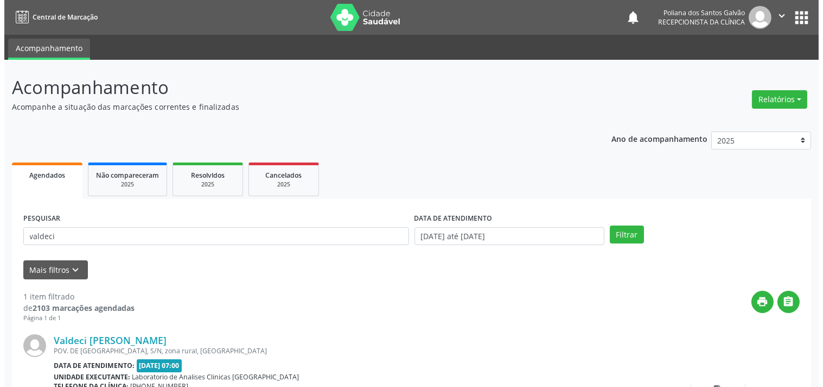
scroll to position [100, 0]
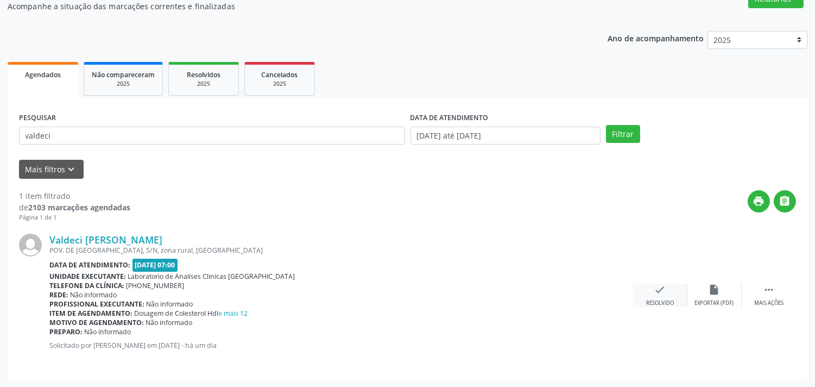
click at [649, 299] on div "Resolvido" at bounding box center [660, 303] width 28 height 8
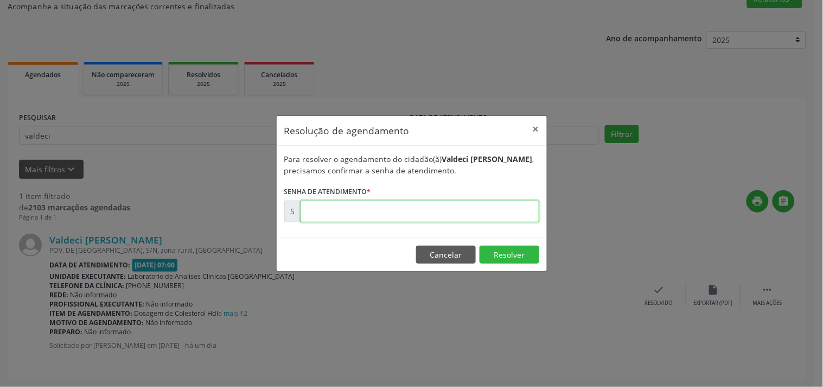
click at [495, 216] on input "text" at bounding box center [420, 211] width 239 height 22
type input "00172646"
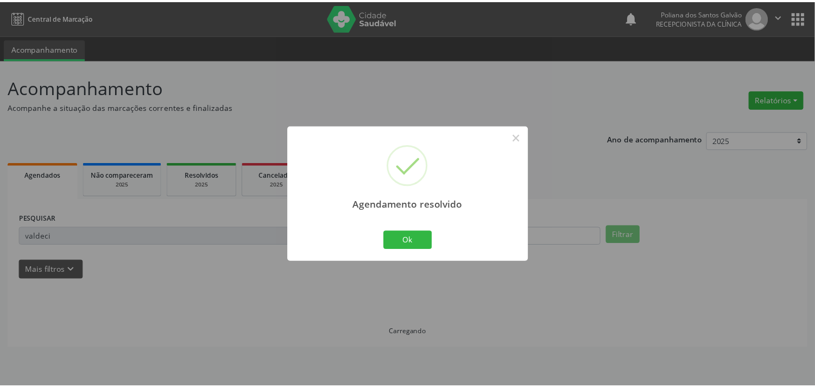
scroll to position [0, 0]
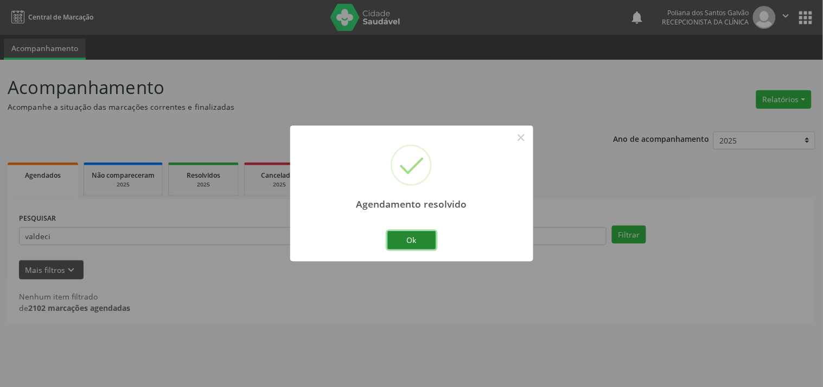
click at [414, 238] on button "Ok" at bounding box center [412, 240] width 49 height 18
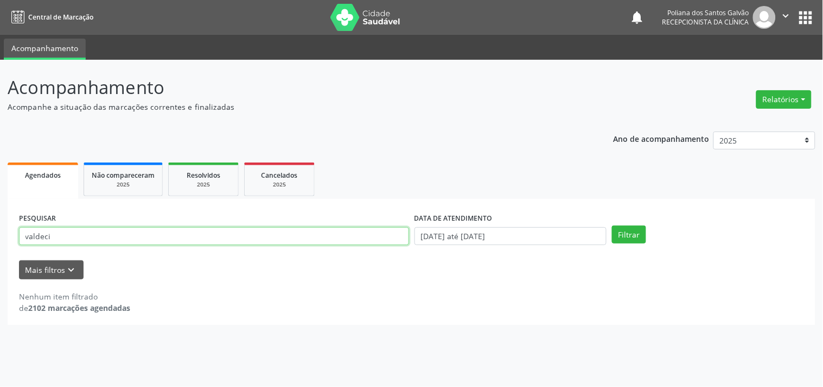
drag, startPoint x: 292, startPoint y: 233, endPoint x: 0, endPoint y: 40, distance: 350.5
click at [0, 55] on div "Central de Marcação notifications Poliana dos Santos Galvão Recepcionista da cl…" at bounding box center [411, 193] width 823 height 387
type input "angelita"
click at [612, 225] on button "Filtrar" at bounding box center [629, 234] width 34 height 18
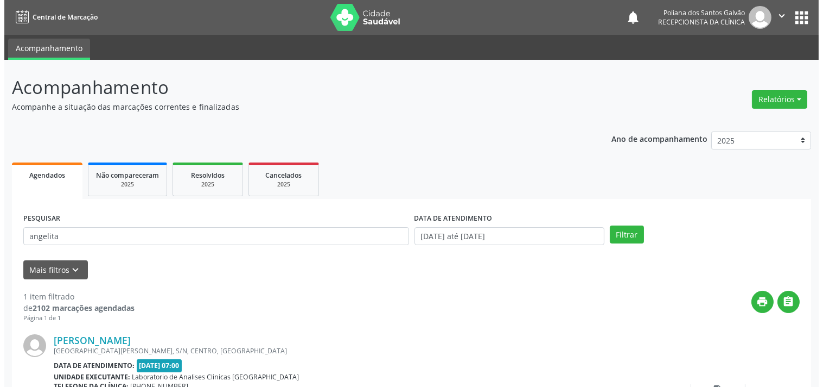
scroll to position [100, 0]
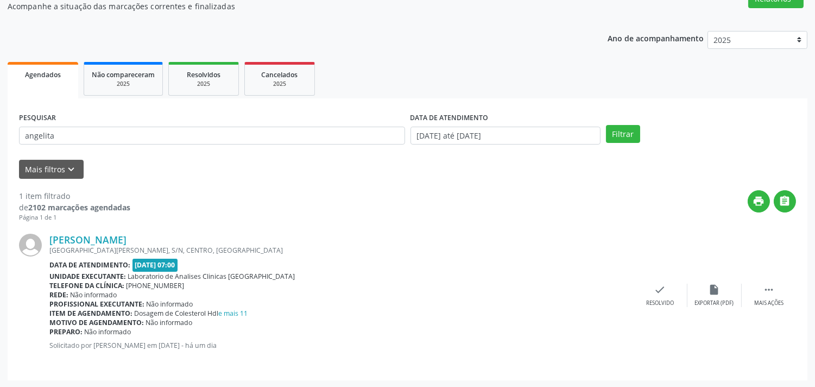
click at [666, 307] on div "[PERSON_NAME] [STREET_ADDRESS][PERSON_NAME] Data de atendimento: [DATE] 07:00 U…" at bounding box center [407, 295] width 777 height 147
click at [657, 285] on icon "check" at bounding box center [660, 289] width 12 height 12
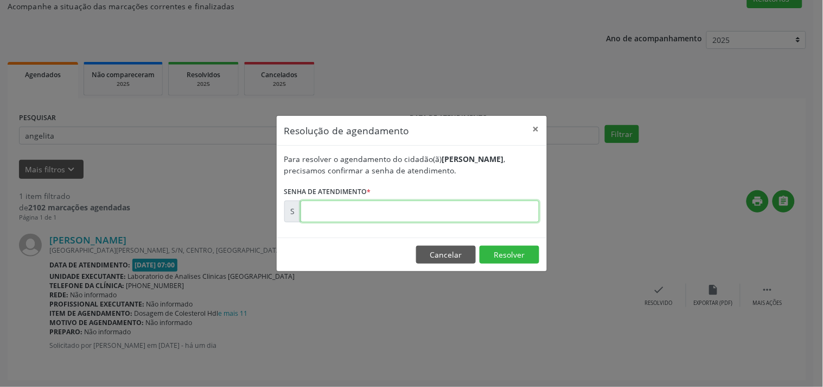
click at [517, 207] on input "text" at bounding box center [420, 211] width 239 height 22
type input "00172642"
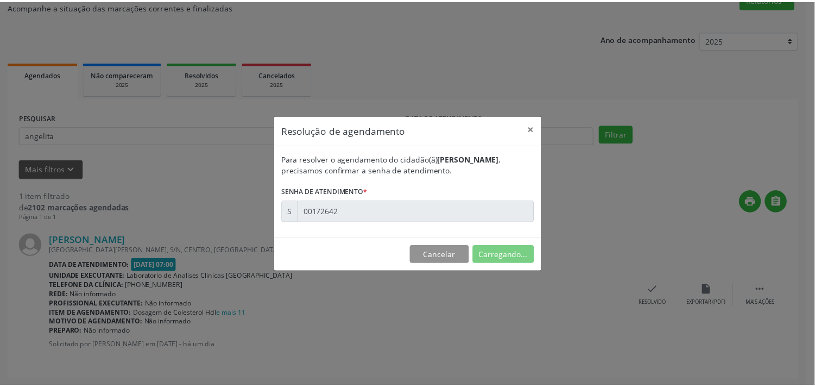
scroll to position [0, 0]
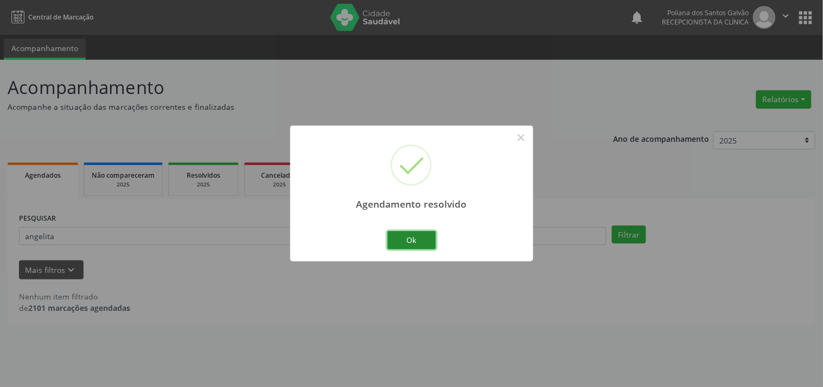
drag, startPoint x: 424, startPoint y: 245, endPoint x: 326, endPoint y: 241, distance: 98.3
click at [423, 245] on button "Ok" at bounding box center [412, 240] width 49 height 18
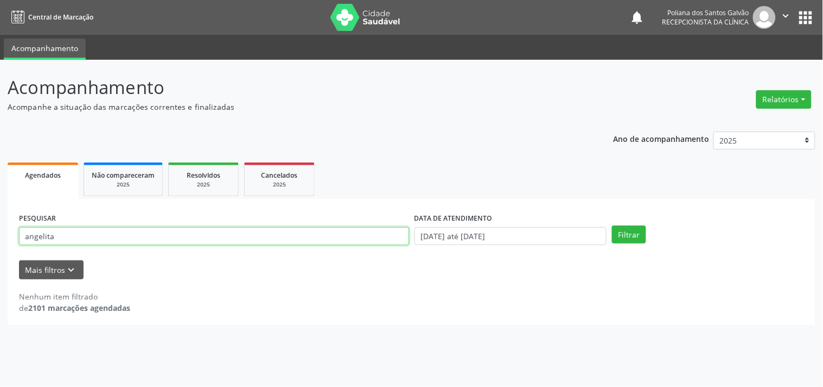
drag, startPoint x: 321, startPoint y: 240, endPoint x: 0, endPoint y: 161, distance: 330.3
click at [0, 180] on div "Acompanhamento Acompanhe a situação das marcações correntes e finalizadas Relat…" at bounding box center [411, 223] width 823 height 327
type input "edel"
click at [612, 225] on button "Filtrar" at bounding box center [629, 234] width 34 height 18
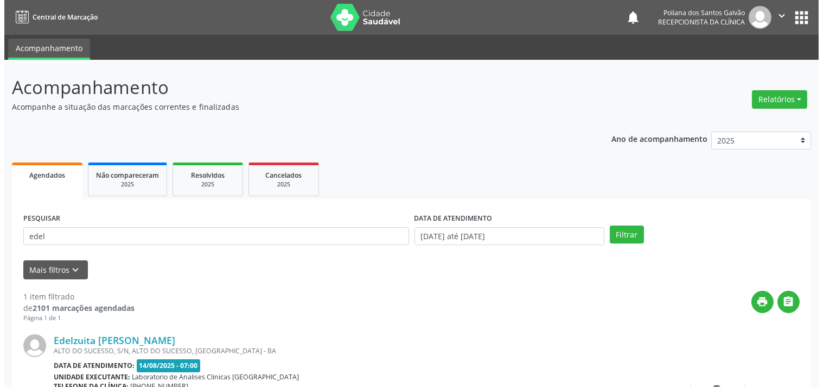
scroll to position [100, 0]
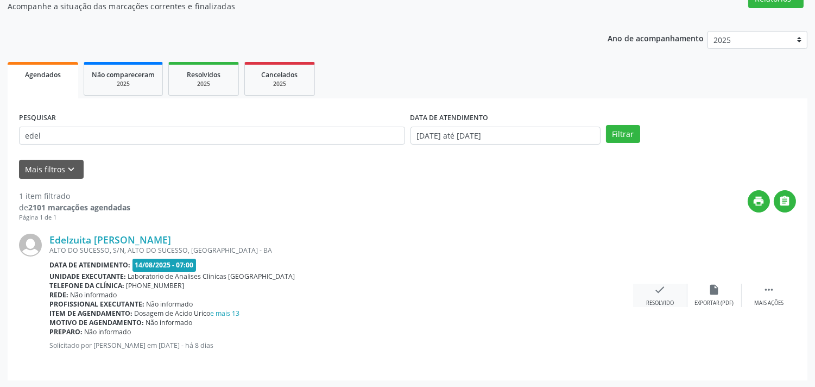
click at [649, 288] on div "check Resolvido" at bounding box center [660, 294] width 54 height 23
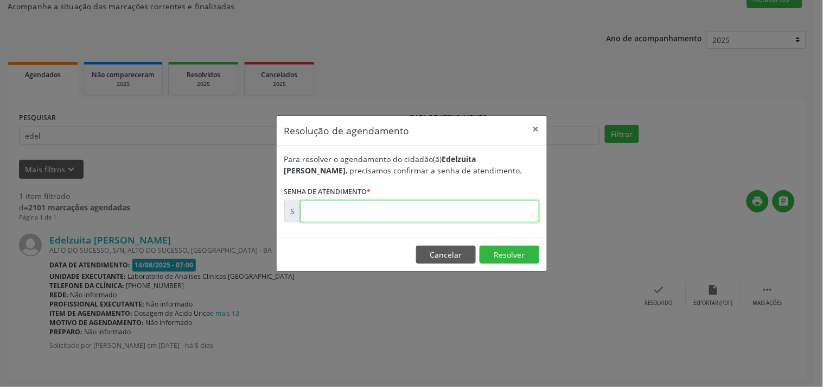
click at [480, 209] on input "text" at bounding box center [420, 211] width 239 height 22
type input "00171629"
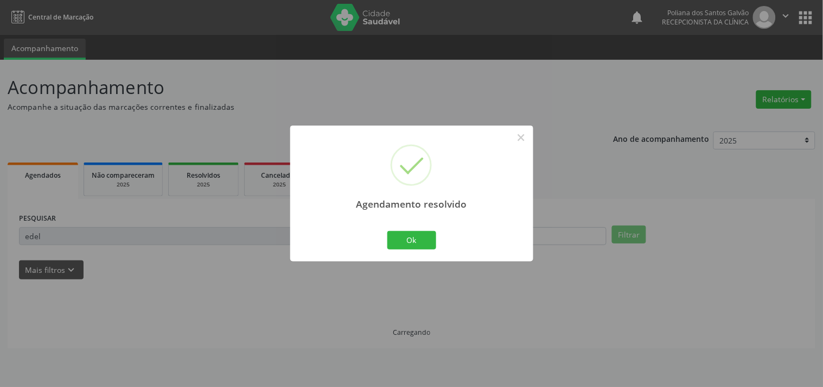
scroll to position [0, 0]
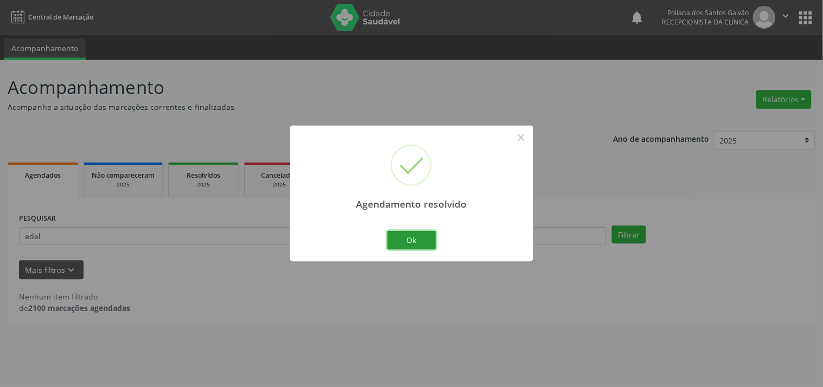
drag, startPoint x: 414, startPoint y: 236, endPoint x: 429, endPoint y: 324, distance: 89.3
click at [416, 241] on button "Ok" at bounding box center [412, 240] width 49 height 18
